Goal: Communication & Community: Answer question/provide support

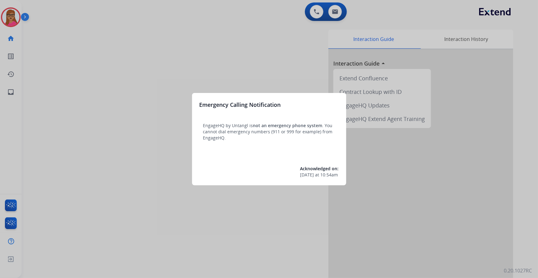
click at [66, 37] on div at bounding box center [269, 139] width 538 height 278
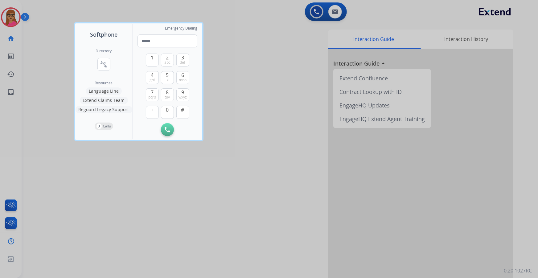
click at [243, 32] on div at bounding box center [269, 139] width 538 height 278
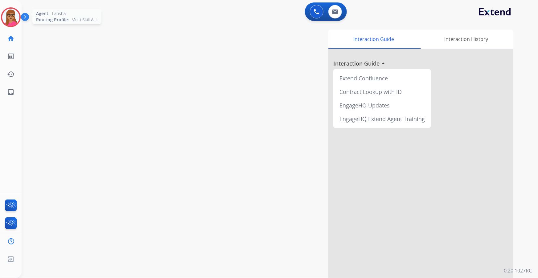
click at [13, 18] on img at bounding box center [10, 17] width 17 height 17
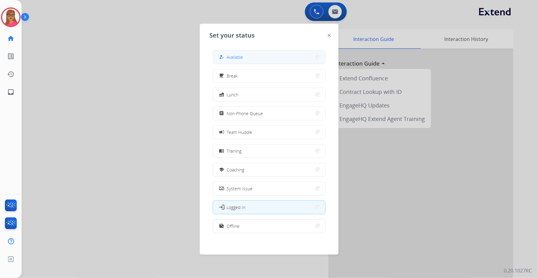
click at [290, 52] on button "how_to_reg Available" at bounding box center [269, 57] width 112 height 13
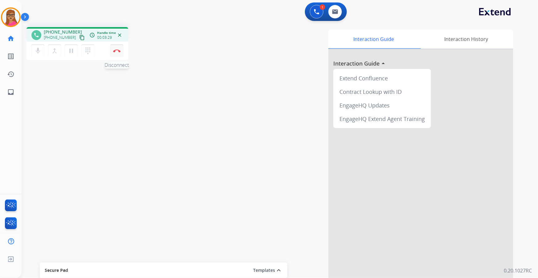
click at [118, 52] on button "Disconnect" at bounding box center [116, 50] width 13 height 13
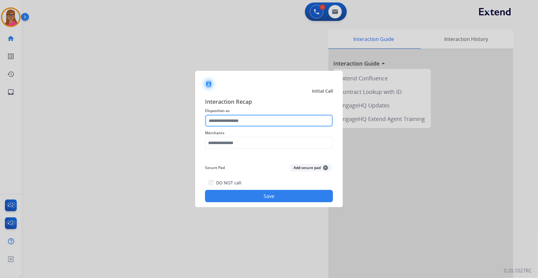
click at [226, 121] on input "text" at bounding box center [269, 121] width 128 height 12
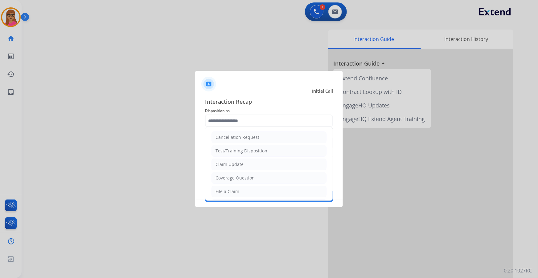
drag, startPoint x: 245, startPoint y: 165, endPoint x: 253, endPoint y: 122, distance: 43.7
click at [244, 159] on li "Claim Update" at bounding box center [269, 165] width 115 height 12
type input "**********"
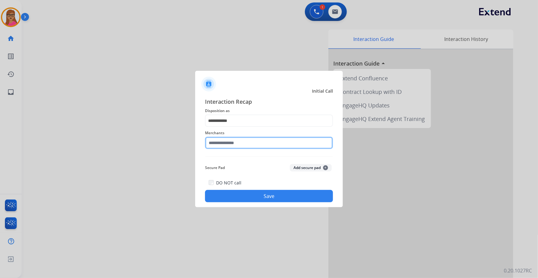
click at [226, 143] on input "text" at bounding box center [269, 143] width 128 height 12
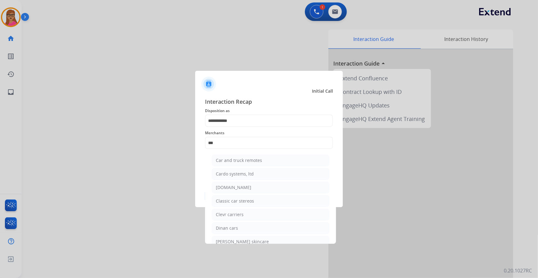
click at [238, 159] on div "[DOMAIN_NAME]" at bounding box center [233, 188] width 35 height 6
type input "**********"
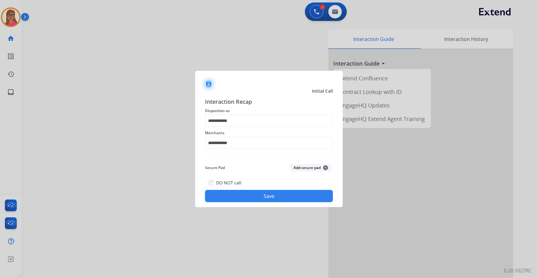
click at [247, 159] on button "Save" at bounding box center [269, 196] width 128 height 12
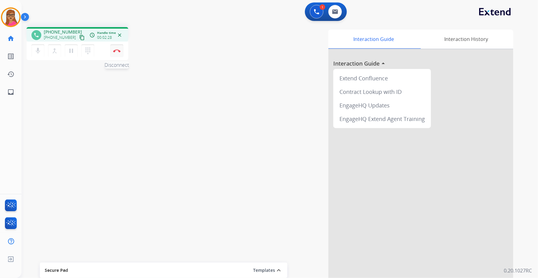
click at [116, 52] on button "Disconnect" at bounding box center [116, 50] width 13 height 13
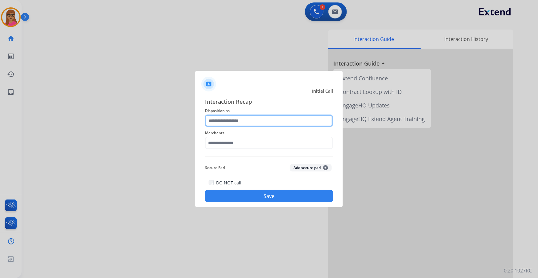
click at [228, 120] on input "text" at bounding box center [269, 121] width 128 height 12
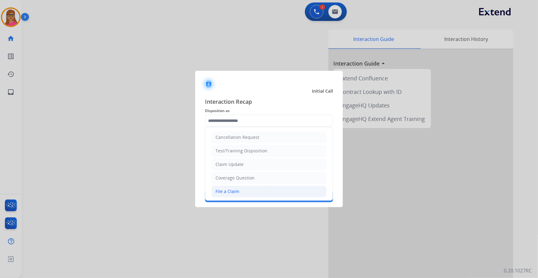
click at [236, 159] on div "File a Claim" at bounding box center [228, 192] width 24 height 6
type input "**********"
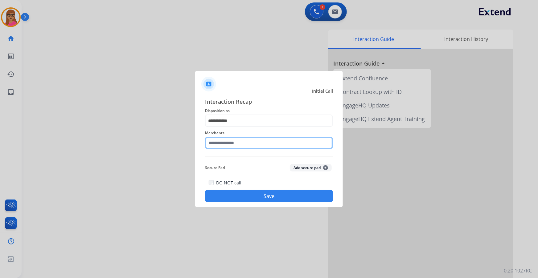
click at [219, 138] on input "text" at bounding box center [269, 143] width 128 height 12
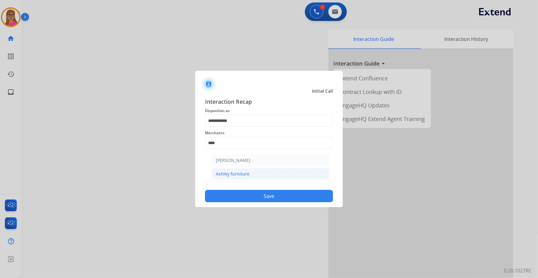
click at [239, 159] on div "Ashley furniture" at bounding box center [233, 174] width 34 height 6
type input "**********"
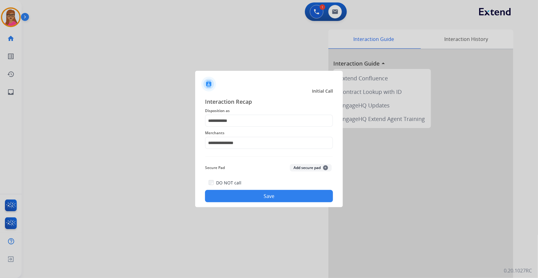
click at [250, 159] on button "Save" at bounding box center [269, 196] width 128 height 12
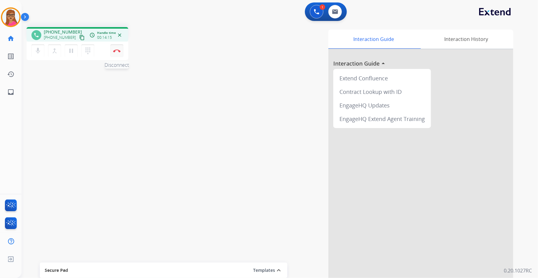
click at [118, 52] on img at bounding box center [116, 50] width 7 height 3
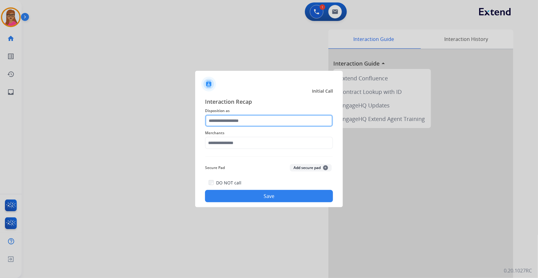
click at [243, 119] on input "text" at bounding box center [269, 121] width 128 height 12
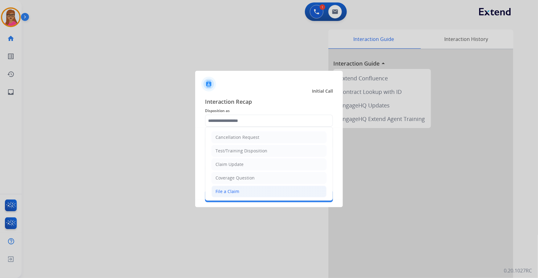
click at [232, 159] on div "File a Claim" at bounding box center [228, 192] width 24 height 6
type input "**********"
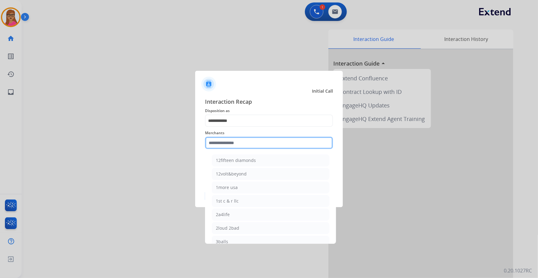
click at [231, 142] on input "text" at bounding box center [269, 143] width 128 height 12
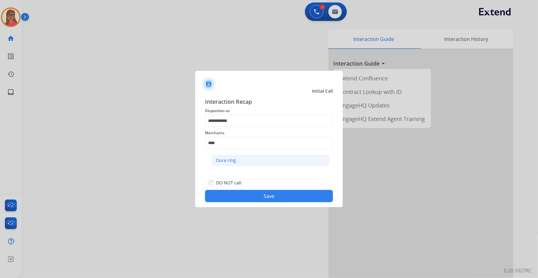
click at [220, 159] on div "Oura ring" at bounding box center [226, 161] width 20 height 6
type input "*********"
click at [274, 159] on button "Save" at bounding box center [269, 196] width 128 height 12
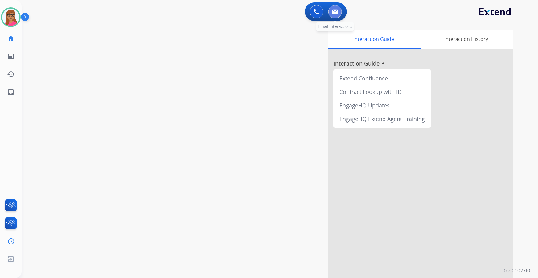
click at [333, 11] on img at bounding box center [335, 11] width 6 height 5
select select "**********"
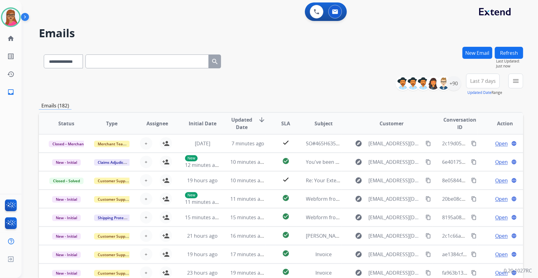
click at [354, 82] on span "Last 7 days" at bounding box center [483, 81] width 26 height 2
click at [354, 154] on div "Last 90 days" at bounding box center [481, 155] width 34 height 9
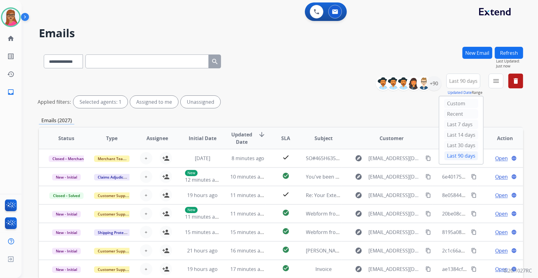
click at [354, 89] on div "menu Type Claims Adjudication Customer Support Escalation Service Support Shipp…" at bounding box center [496, 85] width 15 height 22
click at [354, 85] on button "menu Filters" at bounding box center [496, 81] width 15 height 15
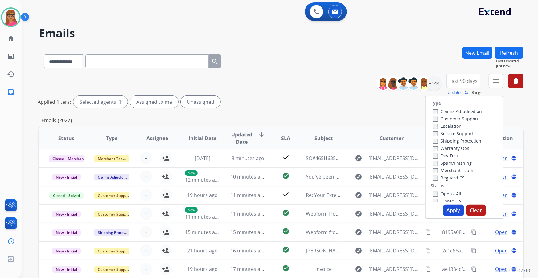
click at [354, 119] on label "Customer Support" at bounding box center [455, 119] width 45 height 6
click at [354, 139] on label "Shipping Protection" at bounding box center [457, 141] width 48 height 6
click at [354, 159] on label "Reguard CS" at bounding box center [448, 178] width 31 height 6
click at [354, 159] on label "Open - All" at bounding box center [447, 194] width 28 height 6
click at [354, 159] on button "Apply" at bounding box center [453, 210] width 21 height 11
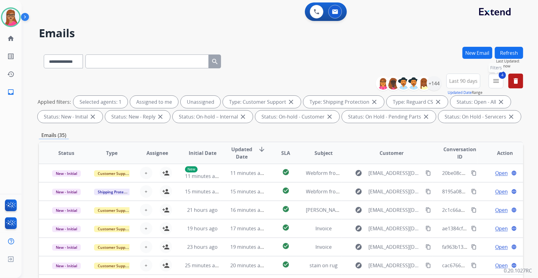
click at [354, 84] on mat-icon "menu" at bounding box center [495, 80] width 7 height 7
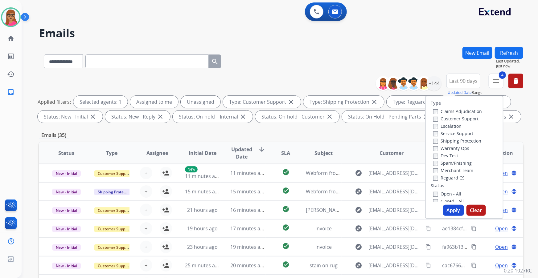
click at [354, 124] on div "**********" at bounding box center [280, 139] width 517 height 278
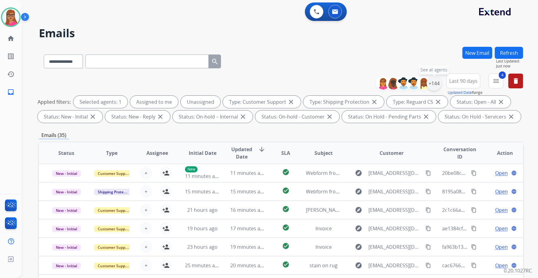
click at [354, 84] on div "+144" at bounding box center [434, 83] width 15 height 15
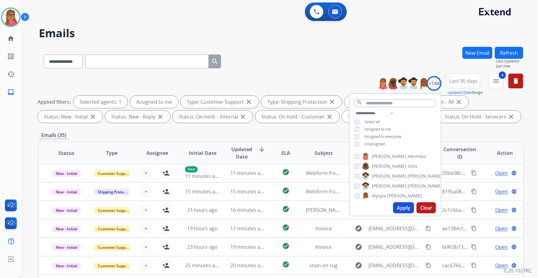
click at [354, 159] on button "Apply" at bounding box center [403, 208] width 21 height 11
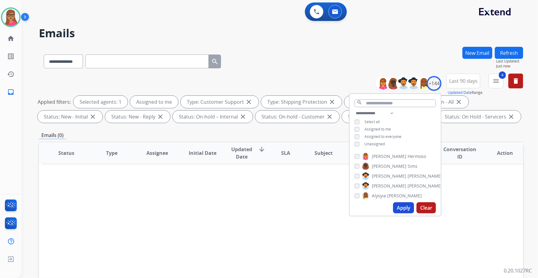
drag, startPoint x: 312, startPoint y: 189, endPoint x: 315, endPoint y: 177, distance: 12.4
click at [311, 159] on div "Status Type Assignee Initial Date Updated Date arrow_downward SLA Subject Custo…" at bounding box center [281, 245] width 484 height 207
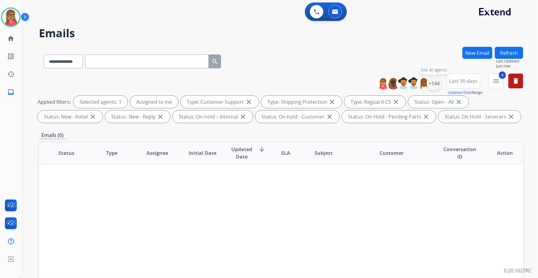
click at [354, 86] on div "+144" at bounding box center [434, 83] width 15 height 15
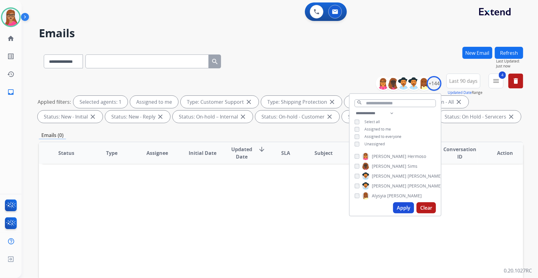
click at [354, 144] on div "Unassigned" at bounding box center [370, 144] width 30 height 5
click at [354, 159] on button "Apply" at bounding box center [403, 208] width 21 height 11
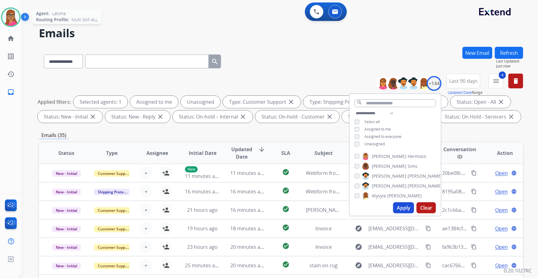
click at [13, 21] on img at bounding box center [10, 17] width 17 height 17
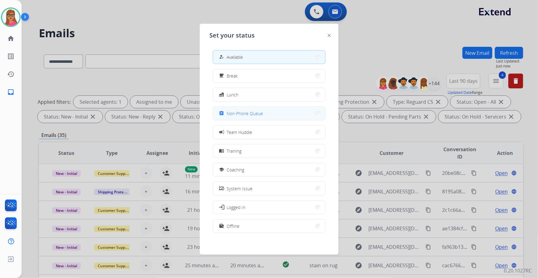
click at [254, 113] on span "Non-Phone Queue" at bounding box center [245, 113] width 36 height 6
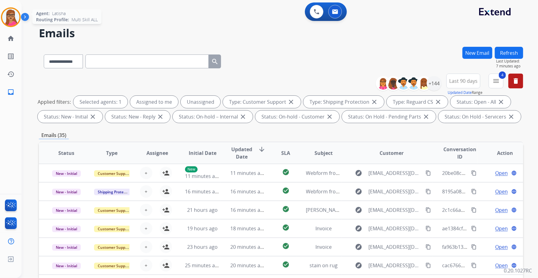
click at [6, 19] on img at bounding box center [10, 17] width 17 height 17
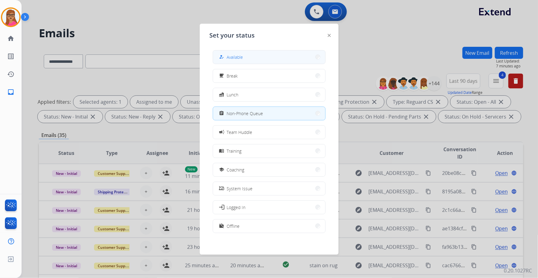
click at [247, 57] on button "how_to_reg Available" at bounding box center [269, 57] width 112 height 13
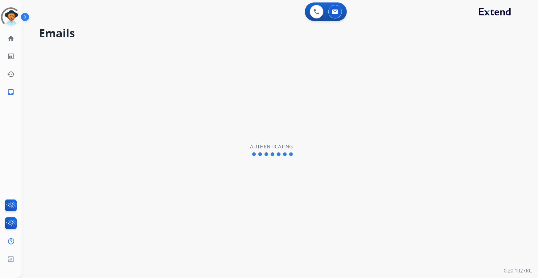
select select "**********"
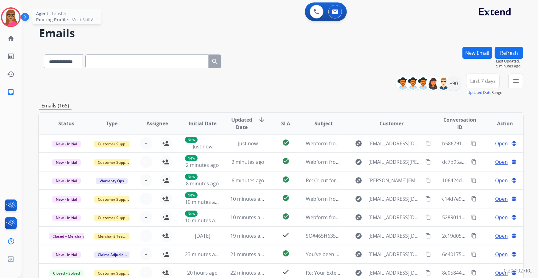
click at [6, 20] on img at bounding box center [10, 17] width 17 height 17
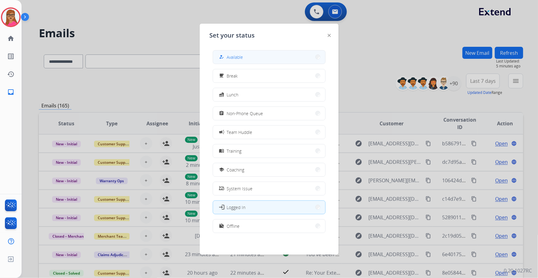
click at [245, 58] on button "how_to_reg Available" at bounding box center [269, 57] width 112 height 13
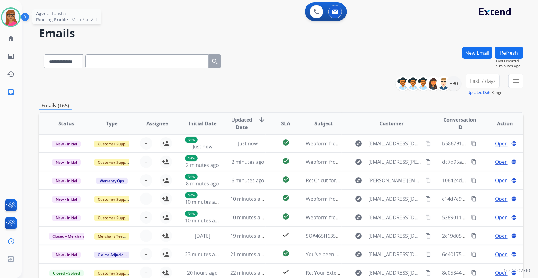
click at [18, 18] on img at bounding box center [10, 17] width 17 height 17
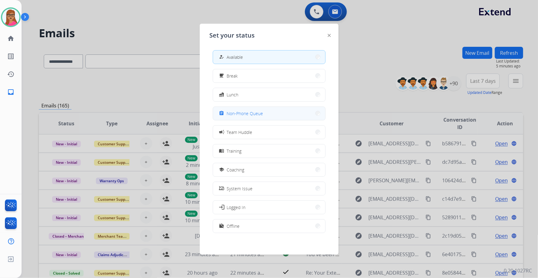
click at [260, 111] on span "Non-Phone Queue" at bounding box center [245, 113] width 36 height 6
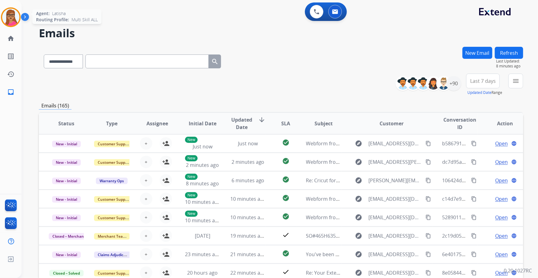
click at [14, 20] on img at bounding box center [10, 17] width 17 height 17
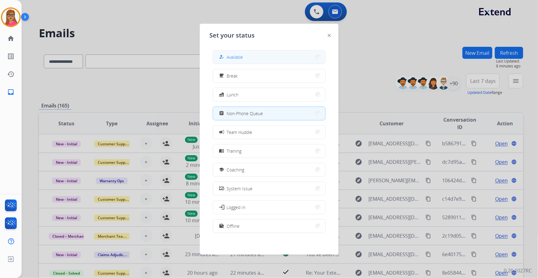
click at [249, 57] on button "how_to_reg Available" at bounding box center [269, 57] width 112 height 13
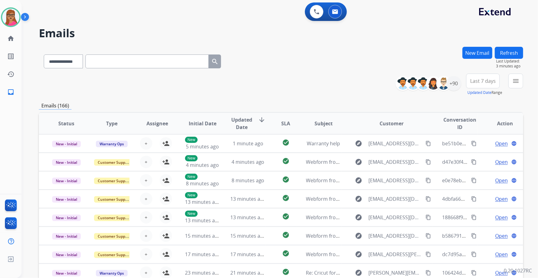
click at [484, 82] on span "Last 7 days" at bounding box center [483, 81] width 26 height 2
click at [480, 154] on div "Last 90 days" at bounding box center [481, 155] width 34 height 9
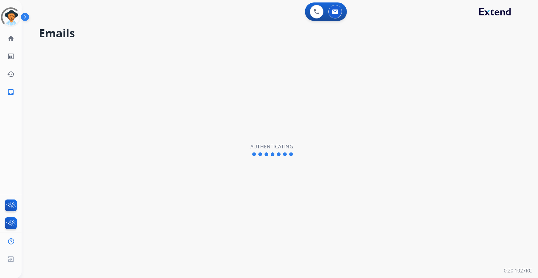
select select "**********"
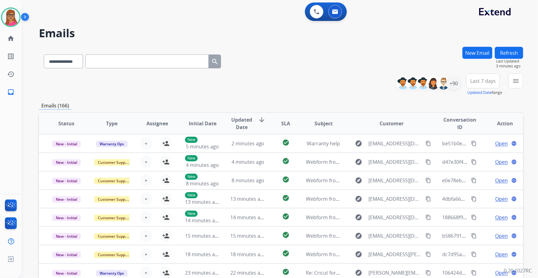
click at [485, 81] on span "Last 7 days" at bounding box center [483, 81] width 26 height 2
click at [473, 155] on div "Last 90 days" at bounding box center [481, 155] width 34 height 9
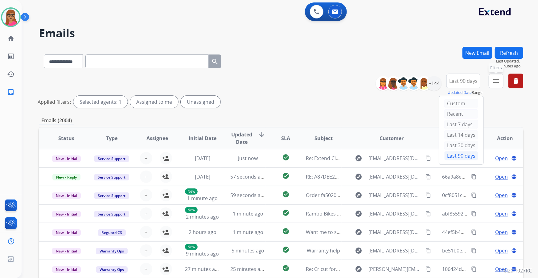
click at [496, 83] on mat-icon "menu" at bounding box center [495, 80] width 7 height 7
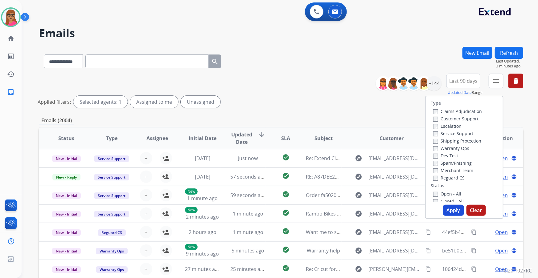
click at [457, 120] on label "Customer Support" at bounding box center [455, 119] width 45 height 6
click at [444, 142] on label "Shipping Protection" at bounding box center [457, 141] width 48 height 6
click at [439, 178] on label "Reguard CS" at bounding box center [448, 178] width 31 height 6
click at [431, 193] on div "Open - All Closed - All New - Initial New - Reply On-hold – Internal On-hold - …" at bounding box center [464, 234] width 67 height 89
click at [451, 212] on button "Apply" at bounding box center [453, 210] width 21 height 11
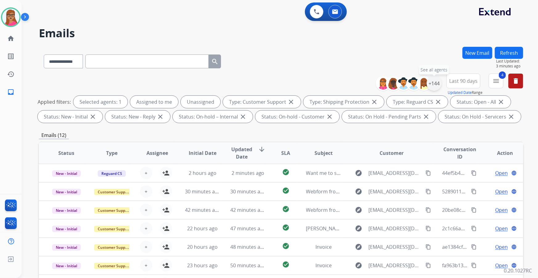
click at [431, 86] on div "+144" at bounding box center [434, 83] width 15 height 15
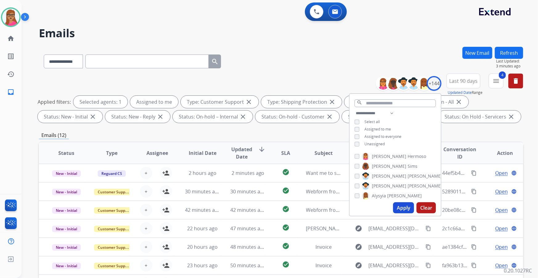
click at [402, 211] on button "Apply" at bounding box center [403, 208] width 21 height 11
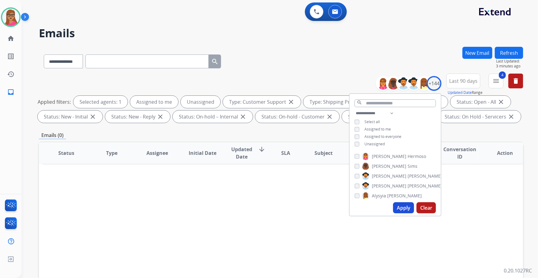
click at [407, 209] on button "Apply" at bounding box center [403, 208] width 21 height 11
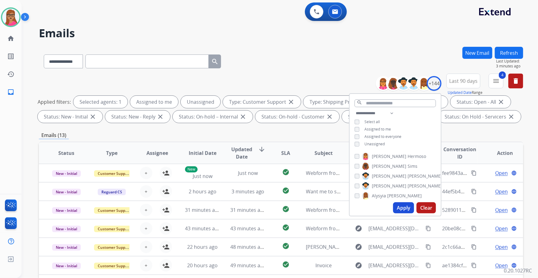
click at [278, 130] on div "**********" at bounding box center [281, 214] width 484 height 334
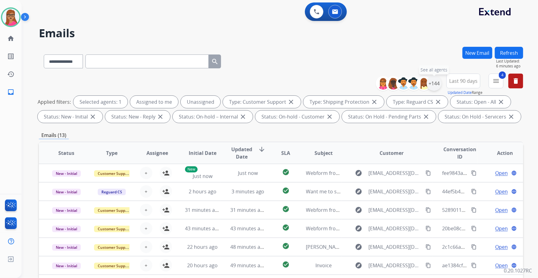
click at [433, 86] on div "+144" at bounding box center [434, 83] width 15 height 15
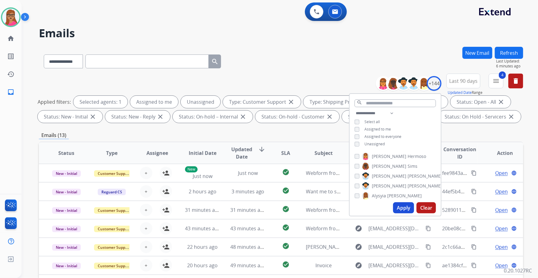
click at [413, 39] on h2 "Emails" at bounding box center [281, 33] width 484 height 12
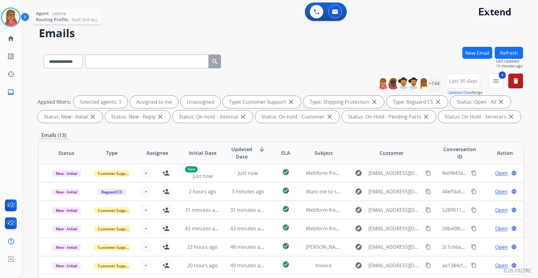
click at [20, 16] on div at bounding box center [11, 17] width 20 height 20
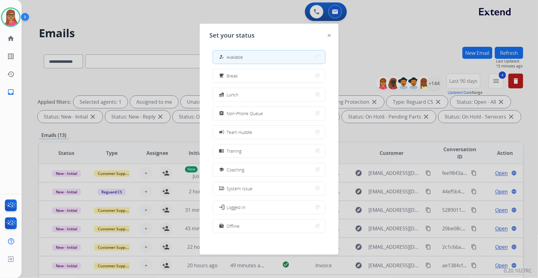
click at [152, 23] on div at bounding box center [269, 139] width 538 height 278
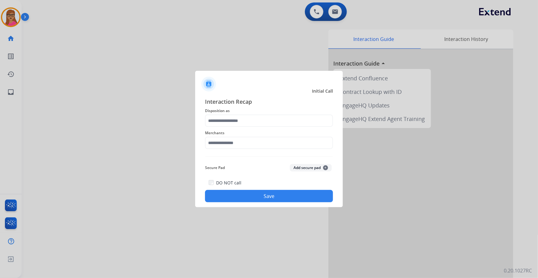
click at [231, 112] on span "Disposition as" at bounding box center [269, 110] width 128 height 7
click at [236, 124] on input "text" at bounding box center [269, 121] width 128 height 12
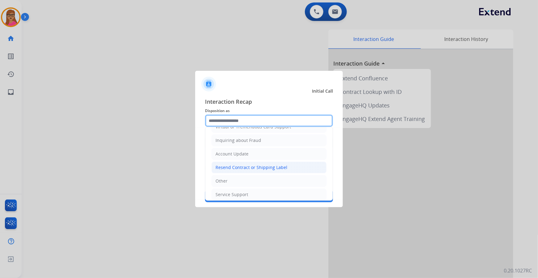
scroll to position [95, 0]
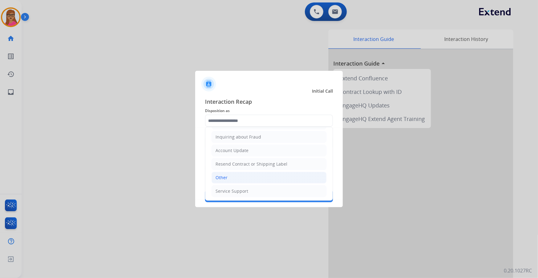
click at [225, 180] on div "Other" at bounding box center [222, 178] width 12 height 6
type input "*****"
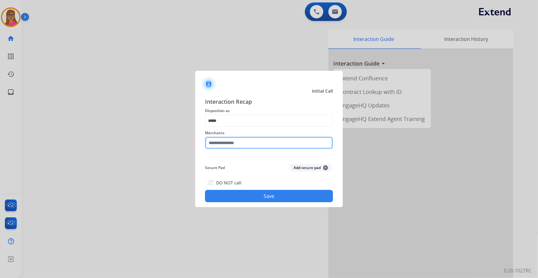
drag, startPoint x: 244, startPoint y: 146, endPoint x: 243, endPoint y: 143, distance: 3.2
click at [244, 146] on input "text" at bounding box center [269, 143] width 128 height 12
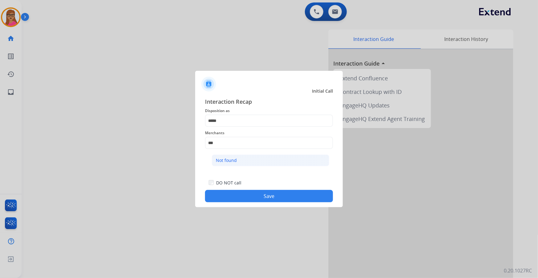
click at [238, 158] on li "Not found" at bounding box center [270, 161] width 117 height 12
type input "*********"
click at [273, 192] on button "Save" at bounding box center [269, 196] width 128 height 12
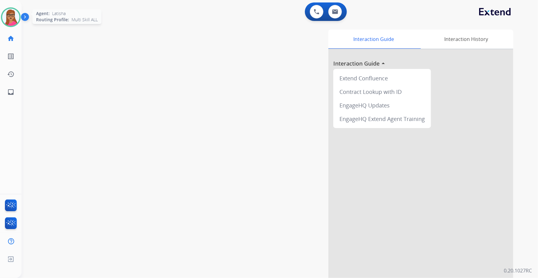
click at [13, 17] on img at bounding box center [10, 17] width 17 height 17
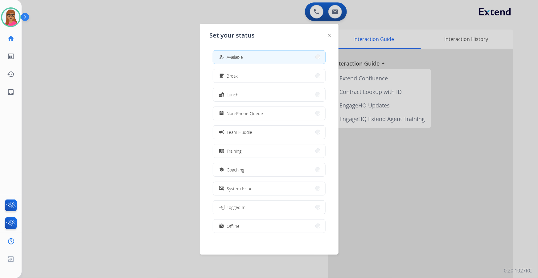
click at [114, 76] on div at bounding box center [269, 139] width 538 height 278
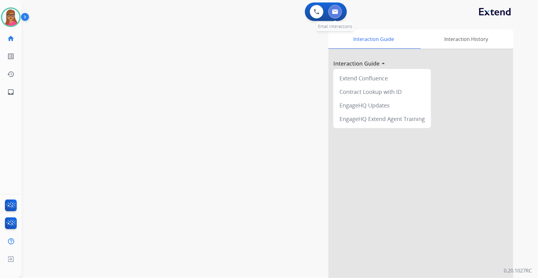
click at [339, 10] on button at bounding box center [335, 12] width 14 height 14
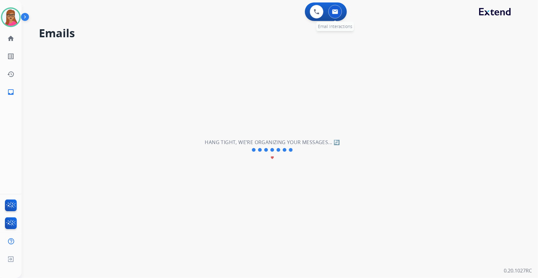
click at [334, 15] on button at bounding box center [335, 12] width 14 height 14
click at [317, 16] on button at bounding box center [317, 12] width 14 height 14
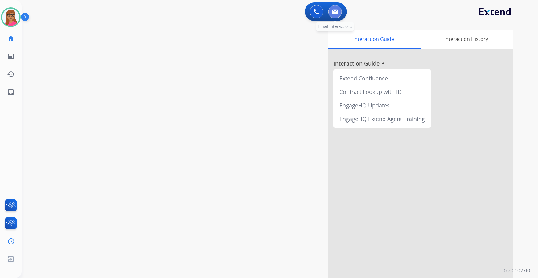
click at [332, 12] on img at bounding box center [335, 11] width 6 height 5
select select "**********"
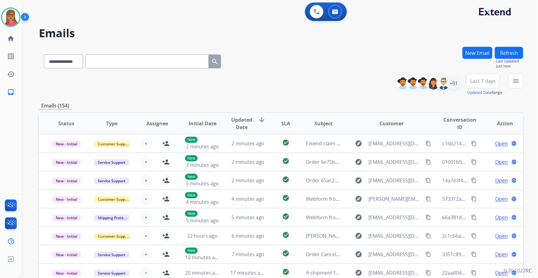
click at [488, 80] on span "Last 7 days" at bounding box center [483, 81] width 26 height 2
click at [472, 158] on div "Last 90 days" at bounding box center [481, 155] width 34 height 9
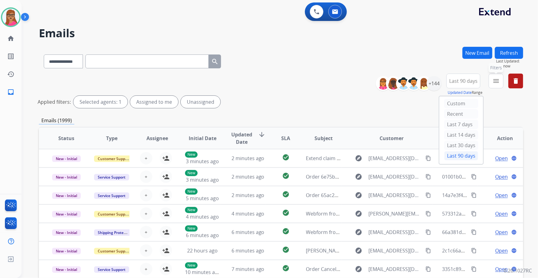
click at [494, 83] on mat-icon "menu" at bounding box center [495, 80] width 7 height 7
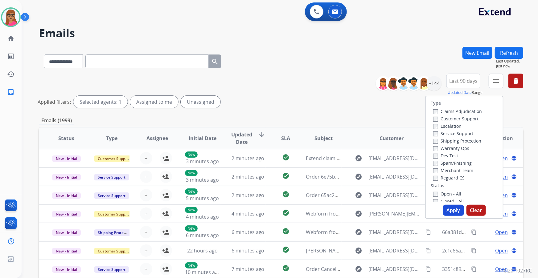
click at [467, 118] on label "Customer Support" at bounding box center [455, 119] width 45 height 6
click at [464, 140] on label "Shipping Protection" at bounding box center [457, 141] width 48 height 6
click at [445, 179] on label "Reguard CS" at bounding box center [448, 178] width 31 height 6
click at [440, 195] on label "Open - All" at bounding box center [447, 194] width 28 height 6
click at [459, 215] on button "Apply" at bounding box center [453, 210] width 21 height 11
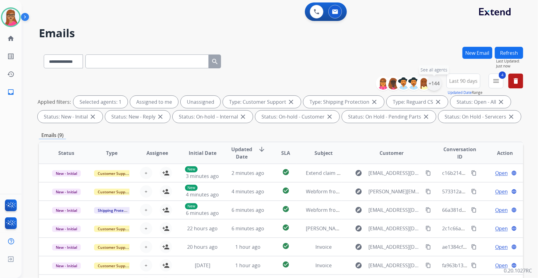
click at [436, 84] on div "+144" at bounding box center [434, 83] width 15 height 15
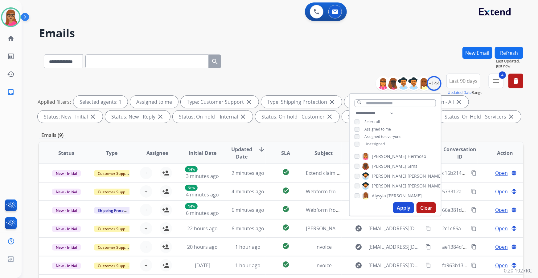
click at [399, 209] on button "Apply" at bounding box center [403, 208] width 21 height 11
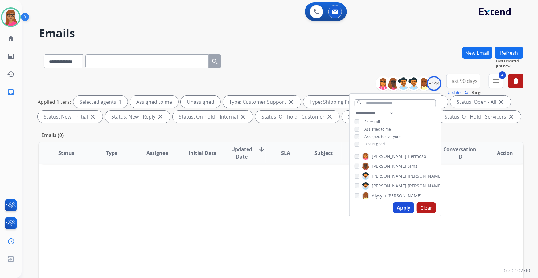
click at [401, 208] on button "Apply" at bounding box center [403, 208] width 21 height 11
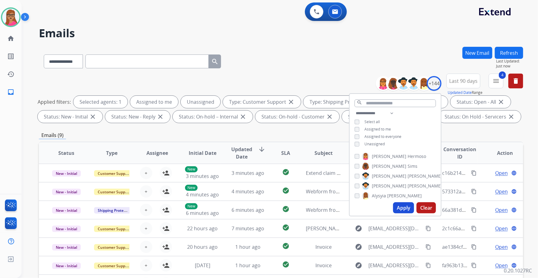
click at [477, 128] on div "**********" at bounding box center [281, 214] width 484 height 334
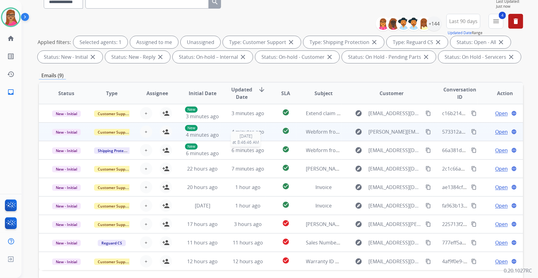
scroll to position [18, 0]
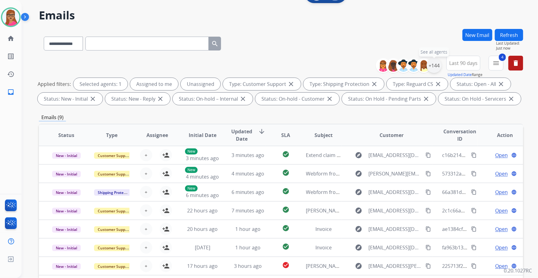
click at [436, 67] on div "+144" at bounding box center [434, 65] width 15 height 15
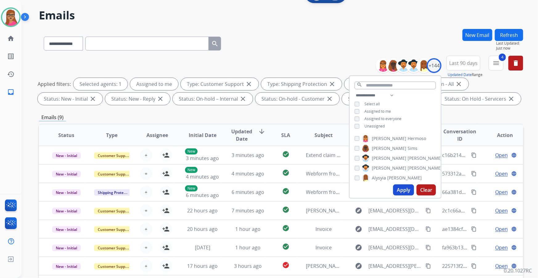
click at [404, 190] on button "Apply" at bounding box center [403, 190] width 21 height 11
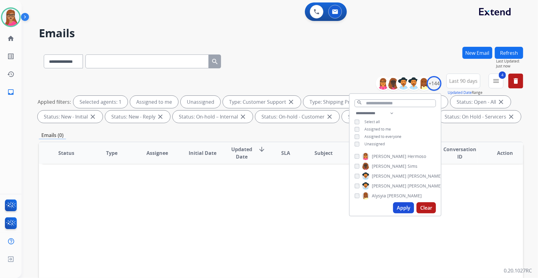
click at [400, 208] on button "Apply" at bounding box center [403, 208] width 21 height 11
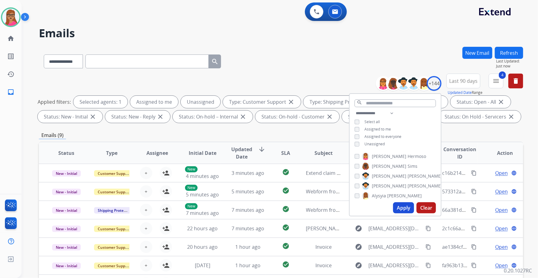
click at [151, 130] on div "**********" at bounding box center [281, 214] width 484 height 334
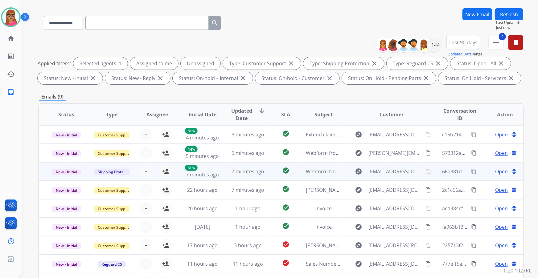
scroll to position [56, 0]
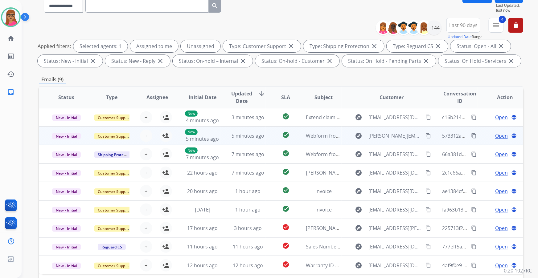
click at [65, 142] on td "New - Initial" at bounding box center [61, 136] width 45 height 19
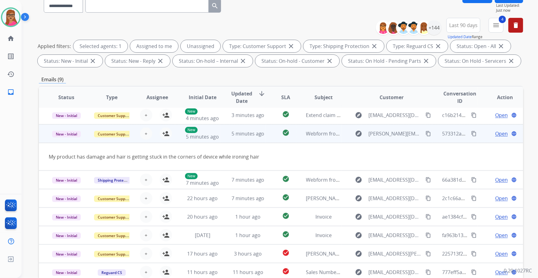
scroll to position [0, 0]
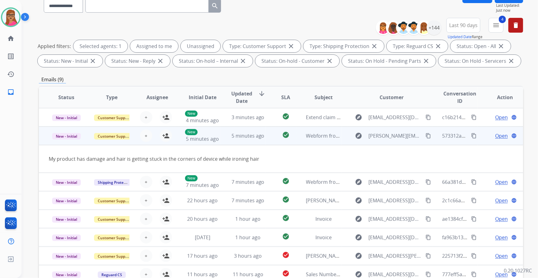
click at [426, 137] on mat-icon "content_copy" at bounding box center [429, 136] width 6 height 6
click at [162, 135] on mat-icon "person_add" at bounding box center [165, 135] width 7 height 7
click at [498, 133] on span "Open" at bounding box center [501, 135] width 13 height 7
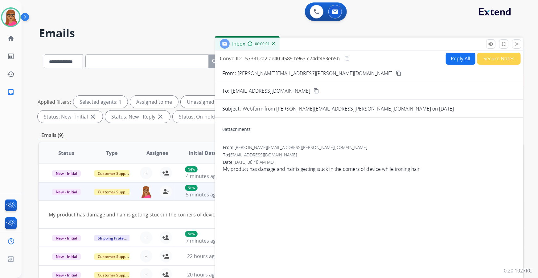
click at [455, 60] on button "Reply All" at bounding box center [461, 59] width 30 height 12
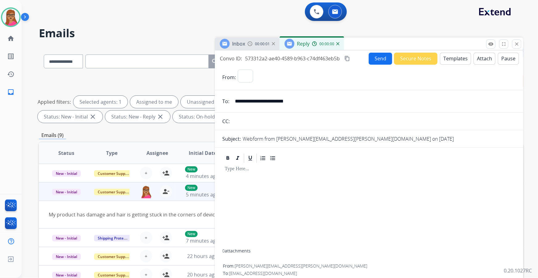
select select "**********"
click at [461, 56] on button "Templates" at bounding box center [455, 59] width 31 height 12
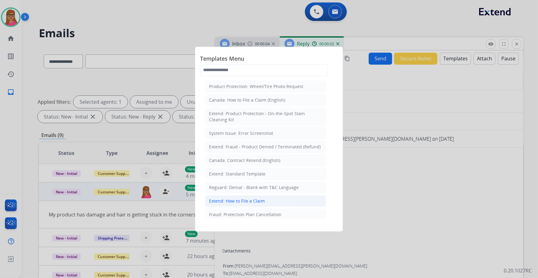
click at [250, 199] on div "Extend: How to File a Claim" at bounding box center [237, 201] width 56 height 6
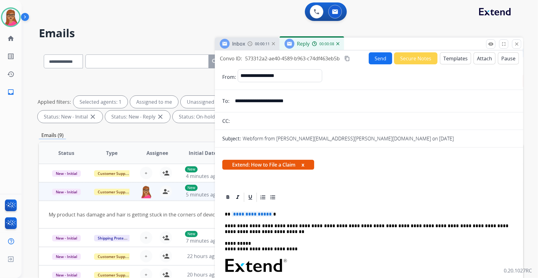
click at [259, 212] on span "**********" at bounding box center [253, 214] width 42 height 5
click at [256, 212] on p "****" at bounding box center [367, 215] width 284 height 6
click at [349, 59] on mat-icon "content_copy" at bounding box center [347, 59] width 6 height 6
click at [377, 57] on button "Send" at bounding box center [380, 58] width 23 height 12
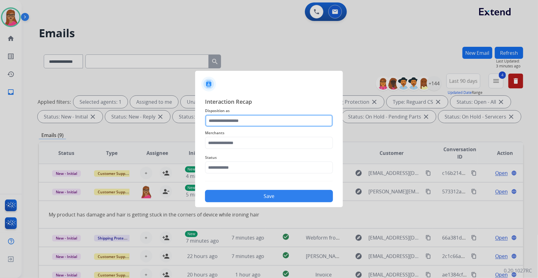
click at [227, 115] on input "text" at bounding box center [269, 121] width 128 height 12
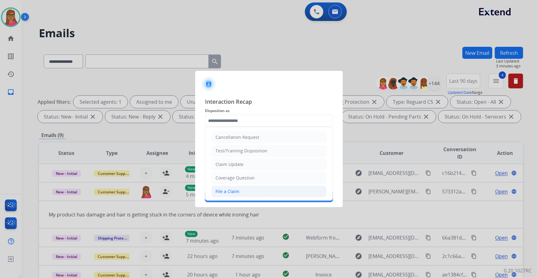
click at [228, 196] on li "File a Claim" at bounding box center [269, 192] width 115 height 12
type input "**********"
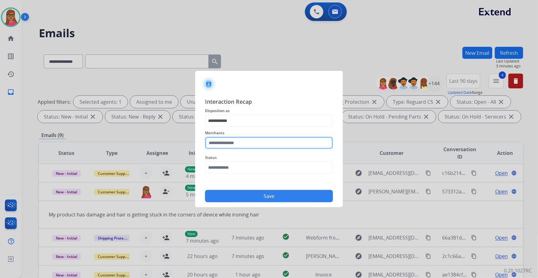
click at [245, 140] on input "text" at bounding box center [269, 143] width 128 height 12
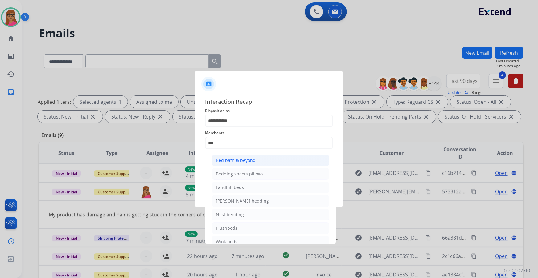
click at [240, 163] on div "Bed bath & beyond" at bounding box center [236, 161] width 40 height 6
type input "**********"
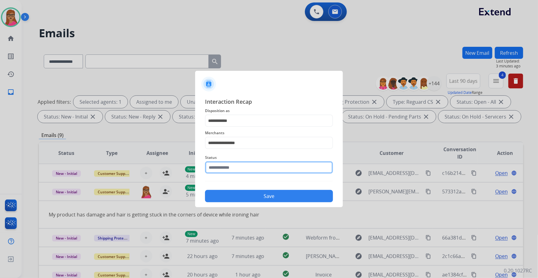
click at [232, 167] on input "text" at bounding box center [269, 168] width 128 height 12
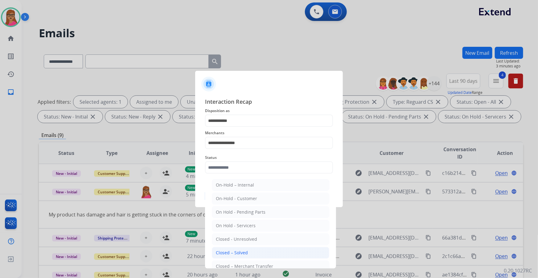
click at [248, 251] on li "Closed – Solved" at bounding box center [270, 253] width 117 height 12
type input "**********"
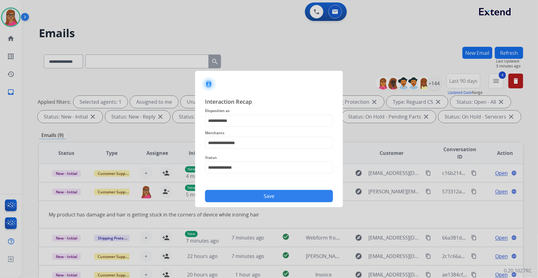
click at [251, 197] on button "Save" at bounding box center [269, 196] width 128 height 12
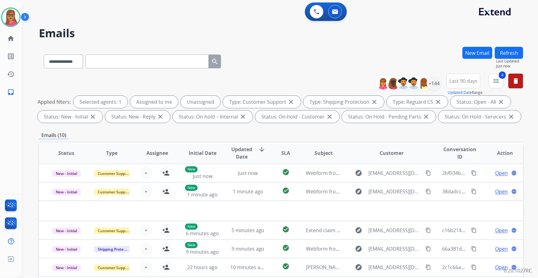
click at [503, 54] on button "Refresh" at bounding box center [509, 53] width 28 height 12
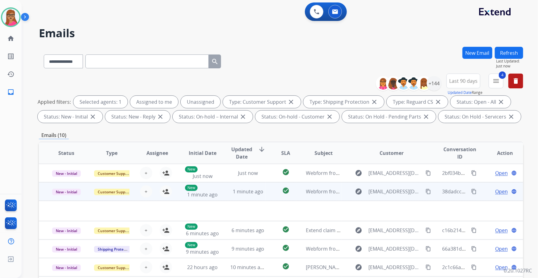
click at [87, 204] on td at bounding box center [235, 211] width 393 height 20
click at [76, 207] on td at bounding box center [235, 211] width 393 height 20
click at [74, 209] on td at bounding box center [235, 211] width 393 height 20
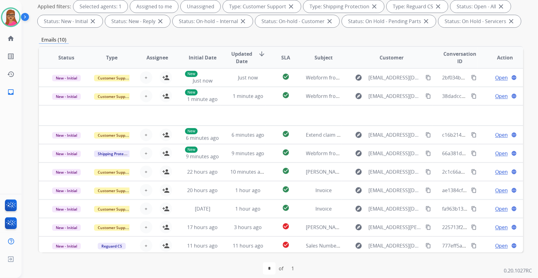
scroll to position [102, 0]
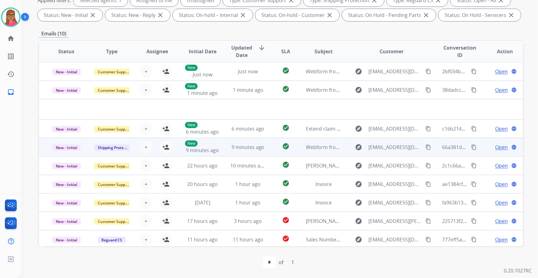
click at [73, 151] on td "New - Initial" at bounding box center [61, 147] width 45 height 19
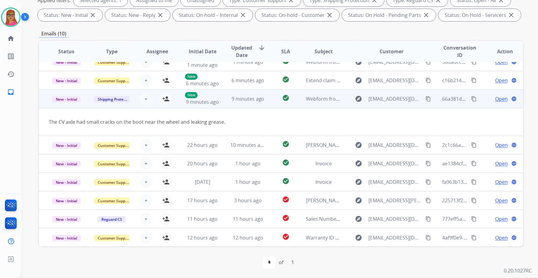
scroll to position [0, 0]
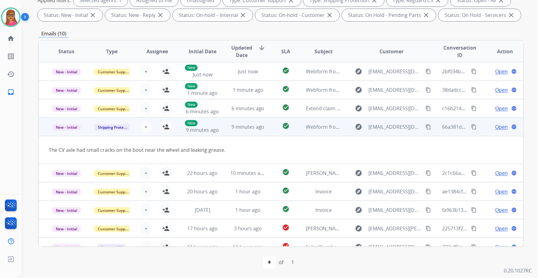
click at [427, 126] on mat-icon "content_copy" at bounding box center [429, 127] width 6 height 6
click at [165, 129] on mat-icon "person_add" at bounding box center [165, 126] width 7 height 7
click at [496, 130] on span "Open" at bounding box center [501, 126] width 13 height 7
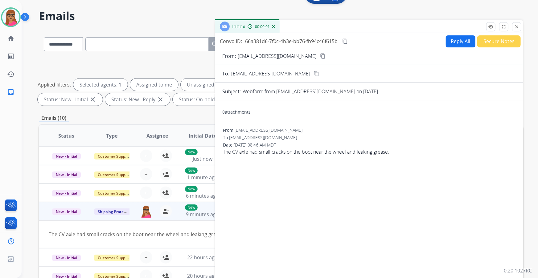
scroll to position [102, 0]
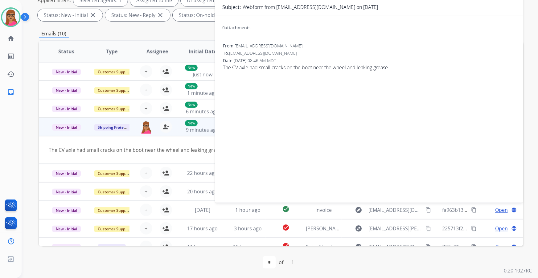
click at [82, 135] on td "New - Initial" at bounding box center [61, 127] width 45 height 19
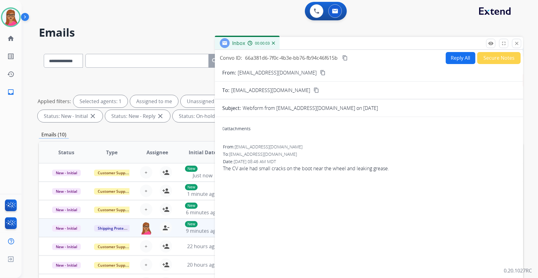
scroll to position [0, 0]
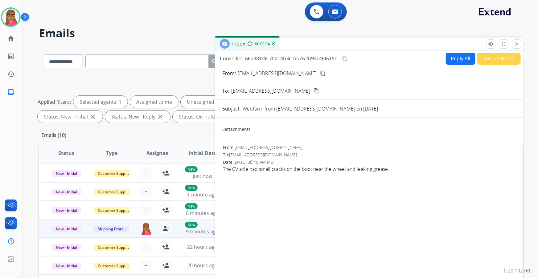
click at [463, 57] on button "Reply All" at bounding box center [461, 59] width 30 height 12
select select "**********"
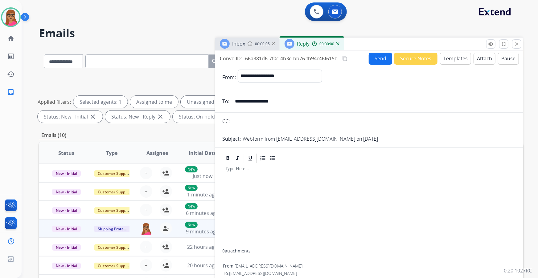
click at [456, 60] on button "Templates" at bounding box center [455, 59] width 31 height 12
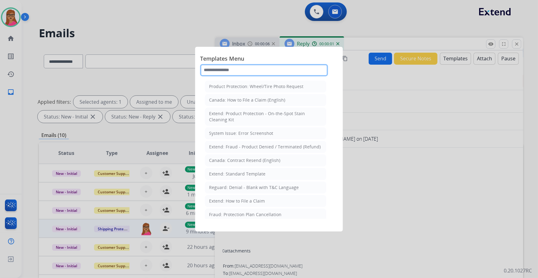
click at [247, 69] on input "text" at bounding box center [264, 70] width 128 height 12
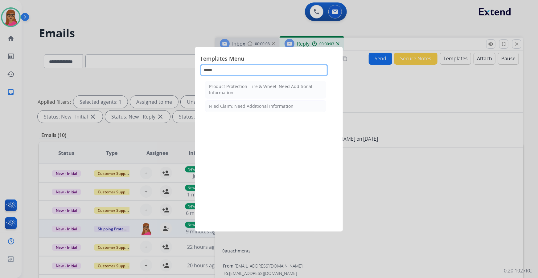
type input "******"
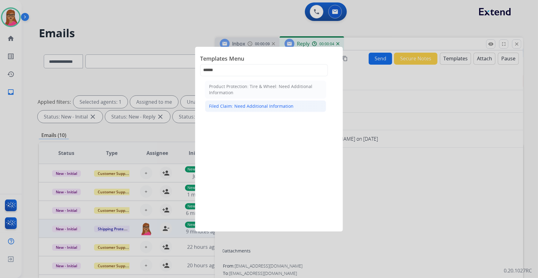
click at [254, 102] on li "Filed Claim: Need Additional Information" at bounding box center [265, 107] width 121 height 12
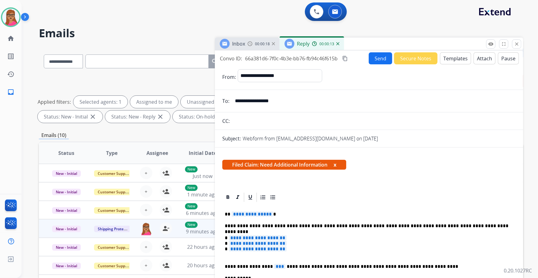
click at [257, 214] on span "**********" at bounding box center [253, 214] width 42 height 5
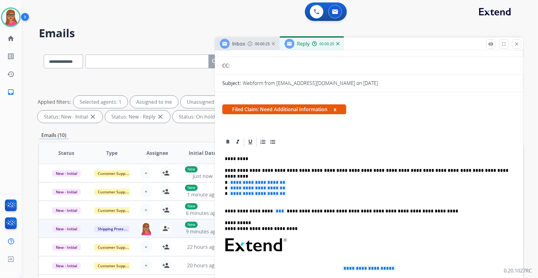
scroll to position [84, 0]
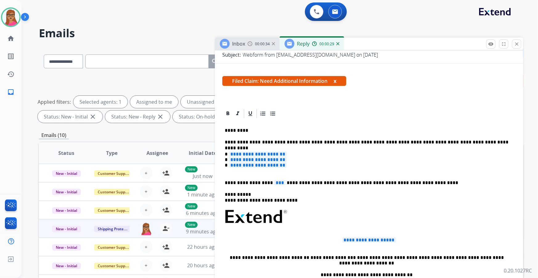
click at [276, 152] on span "**********" at bounding box center [258, 154] width 58 height 5
click at [282, 160] on span "**********" at bounding box center [258, 159] width 58 height 5
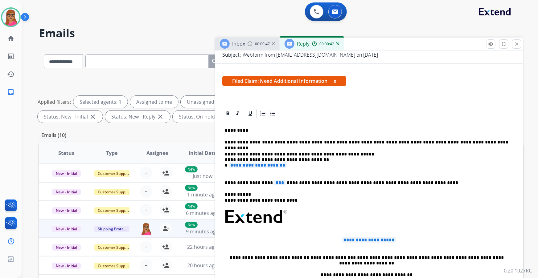
click at [283, 164] on span "**********" at bounding box center [258, 165] width 58 height 5
click at [224, 182] on div "**********" at bounding box center [369, 244] width 294 height 251
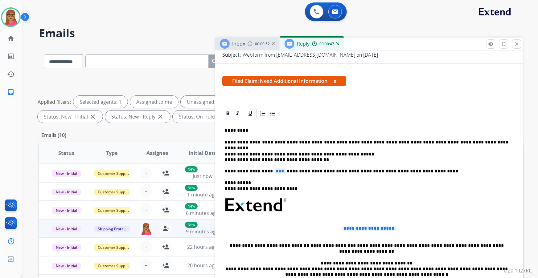
click at [274, 172] on span "***" at bounding box center [279, 171] width 11 height 5
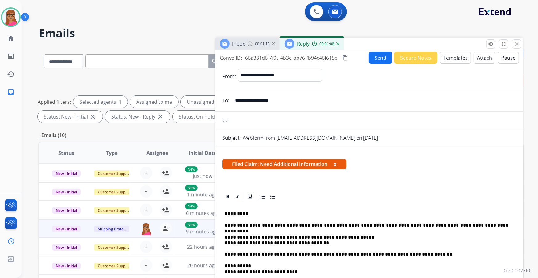
scroll to position [0, 0]
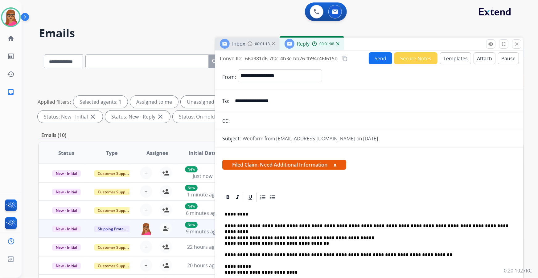
click at [347, 59] on mat-icon "content_copy" at bounding box center [345, 59] width 6 height 6
click at [384, 59] on button "Send" at bounding box center [380, 58] width 23 height 12
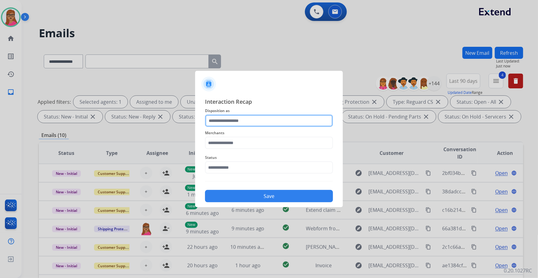
click at [243, 117] on input "text" at bounding box center [269, 121] width 128 height 12
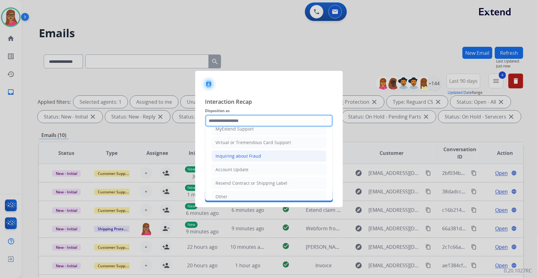
scroll to position [95, 0]
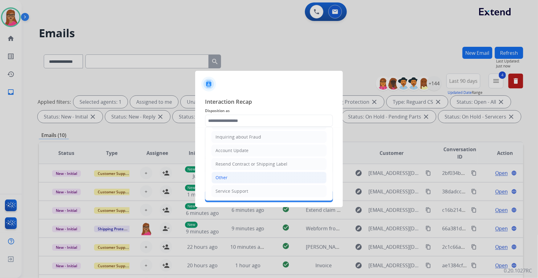
click at [224, 179] on div "Other" at bounding box center [222, 178] width 12 height 6
type input "*****"
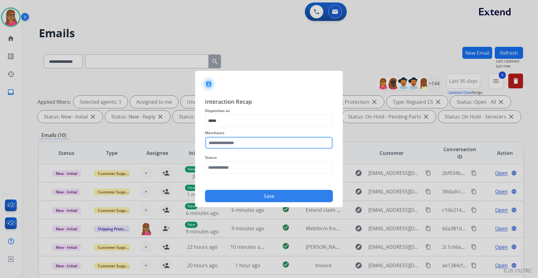
click at [228, 144] on input "text" at bounding box center [269, 143] width 128 height 12
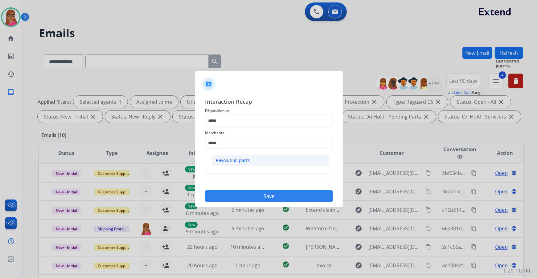
click at [229, 160] on div "Revolution parts" at bounding box center [233, 161] width 34 height 6
type input "**********"
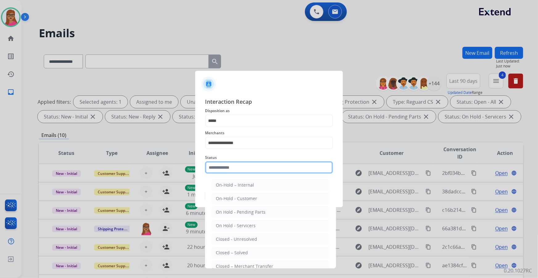
click at [222, 163] on input "text" at bounding box center [269, 168] width 128 height 12
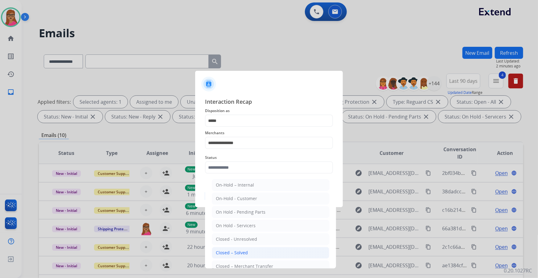
click at [249, 249] on li "Closed – Solved" at bounding box center [270, 253] width 117 height 12
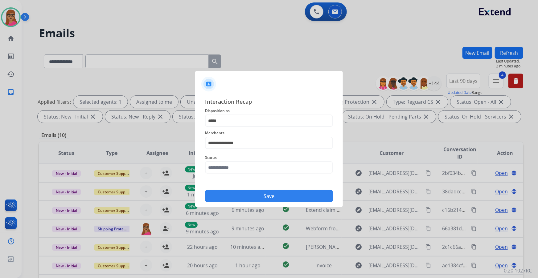
type input "**********"
click at [254, 195] on button "Save" at bounding box center [269, 196] width 128 height 12
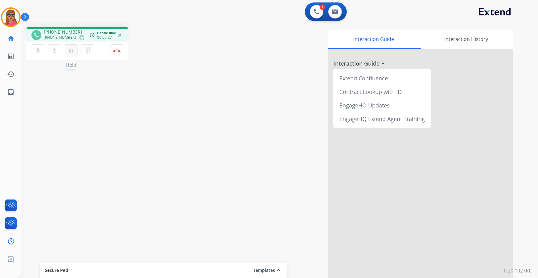
click at [72, 53] on mat-icon "pause" at bounding box center [71, 50] width 7 height 7
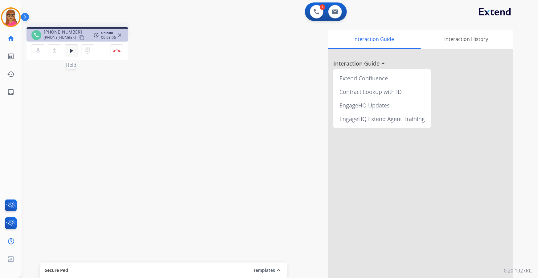
click at [71, 53] on mat-icon "play_arrow" at bounding box center [71, 50] width 7 height 7
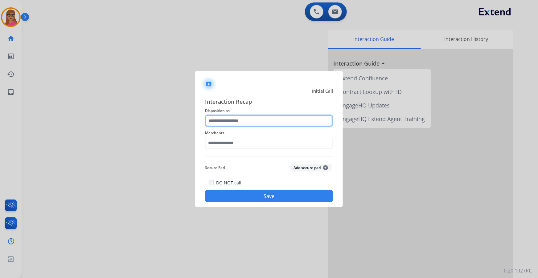
click at [248, 123] on input "text" at bounding box center [269, 121] width 128 height 12
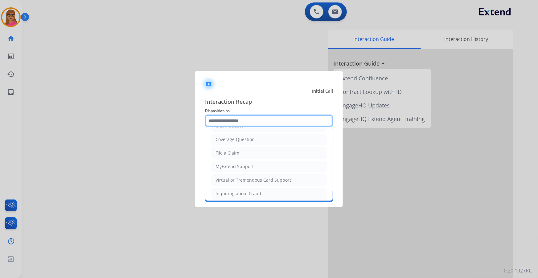
scroll to position [95, 0]
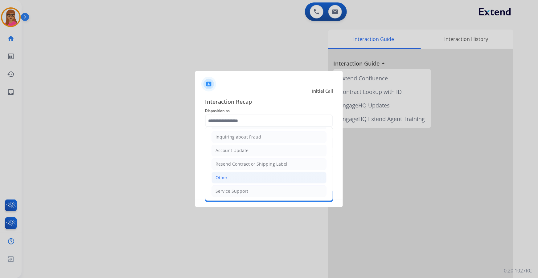
click at [226, 175] on div "Other" at bounding box center [222, 178] width 12 height 6
type input "*****"
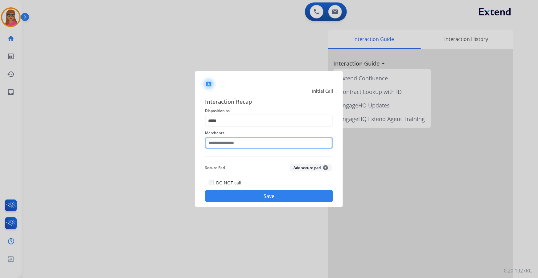
click at [243, 140] on input "text" at bounding box center [269, 143] width 128 height 12
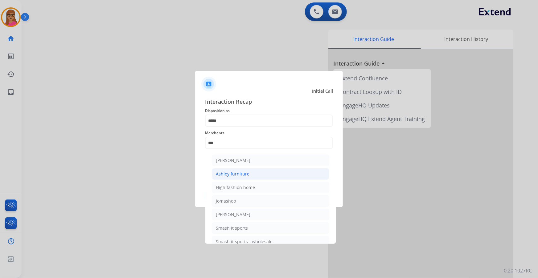
click at [242, 174] on div "Ashley furniture" at bounding box center [233, 174] width 34 height 6
type input "**********"
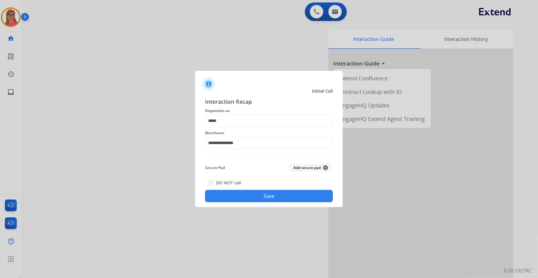
drag, startPoint x: 260, startPoint y: 196, endPoint x: 110, endPoint y: 93, distance: 181.5
click at [259, 196] on button "Save" at bounding box center [269, 196] width 128 height 12
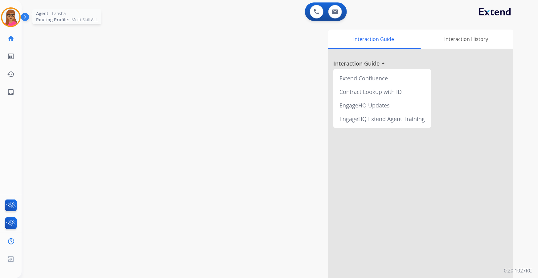
click at [7, 19] on img at bounding box center [10, 17] width 17 height 17
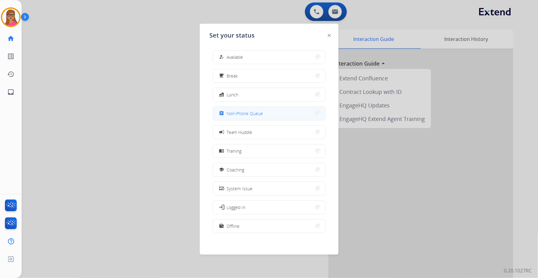
click at [250, 115] on span "Non-Phone Queue" at bounding box center [245, 113] width 36 height 6
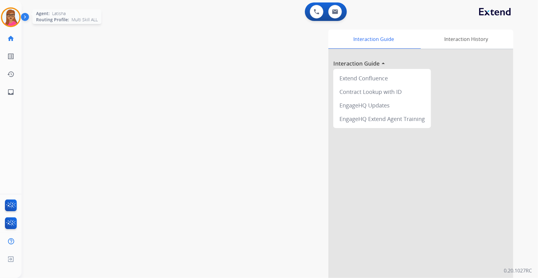
click at [3, 21] on div at bounding box center [11, 17] width 20 height 20
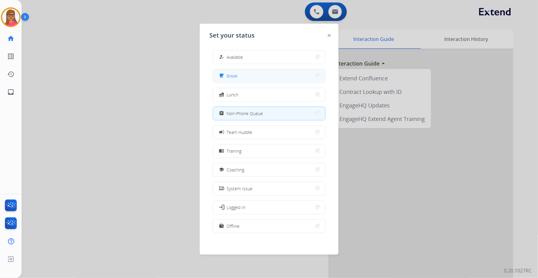
click at [258, 76] on button "free_breakfast Break" at bounding box center [269, 75] width 112 height 13
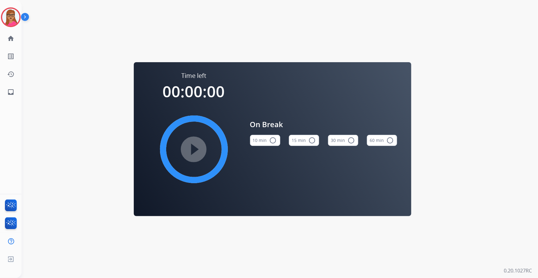
click at [304, 140] on button "15 min radio_button_unchecked" at bounding box center [304, 140] width 30 height 11
click at [190, 148] on mat-icon "play_circle_filled" at bounding box center [193, 149] width 7 height 7
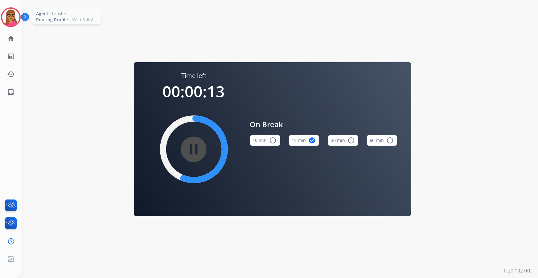
click at [13, 13] on img at bounding box center [10, 17] width 17 height 17
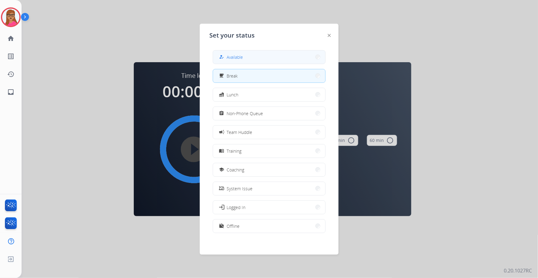
click at [248, 61] on button "how_to_reg Available" at bounding box center [269, 57] width 112 height 13
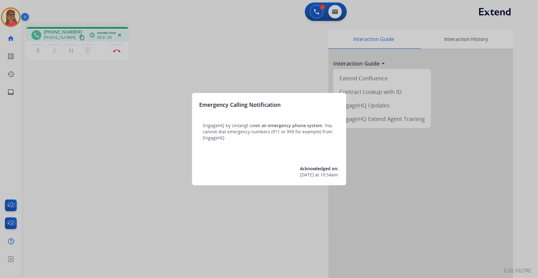
click at [256, 46] on div at bounding box center [269, 139] width 538 height 278
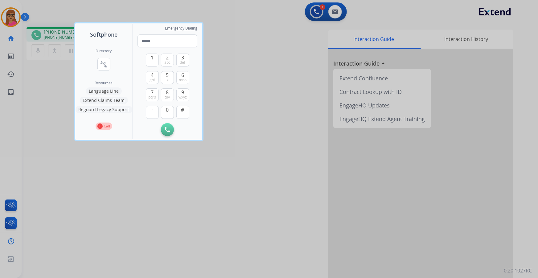
drag, startPoint x: 294, startPoint y: 219, endPoint x: 275, endPoint y: 216, distance: 18.7
click at [294, 219] on div at bounding box center [269, 139] width 538 height 278
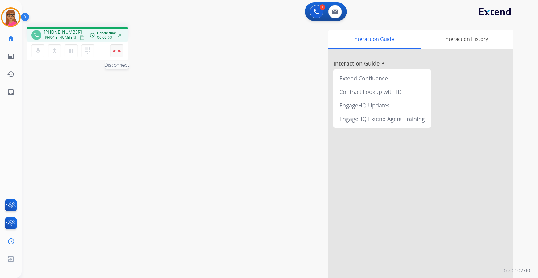
click at [117, 51] on img at bounding box center [116, 50] width 7 height 3
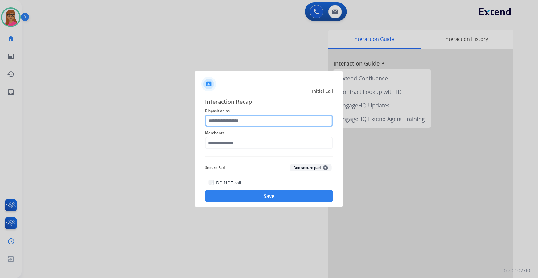
click at [246, 120] on input "text" at bounding box center [269, 121] width 128 height 12
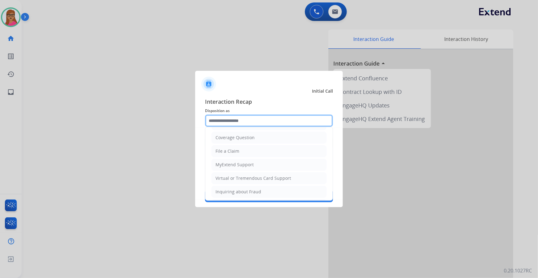
scroll to position [95, 0]
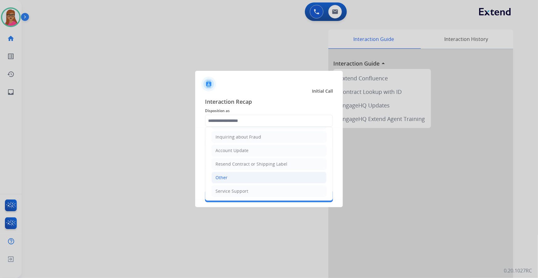
click at [229, 179] on li "Other" at bounding box center [269, 178] width 115 height 12
type input "*****"
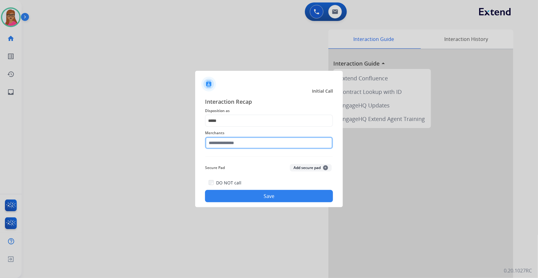
click at [233, 142] on input "text" at bounding box center [269, 143] width 128 height 12
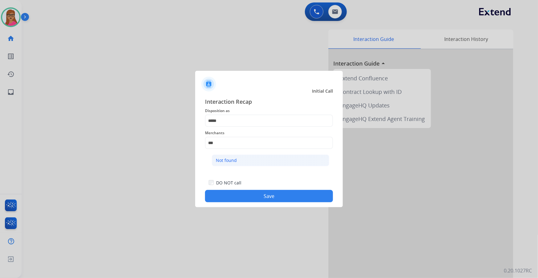
click at [245, 160] on li "Not found" at bounding box center [270, 161] width 117 height 12
type input "*********"
click at [260, 203] on div "Interaction Recap Disposition as ***** Merchants ********* Secure Pad Add secur…" at bounding box center [269, 150] width 148 height 115
click at [262, 200] on button "Save" at bounding box center [269, 196] width 128 height 12
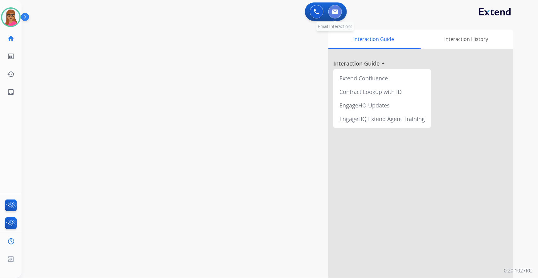
click at [336, 13] on img at bounding box center [335, 11] width 6 height 5
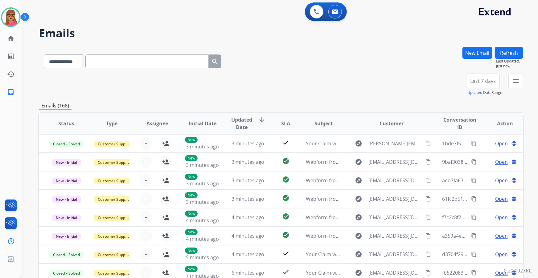
click at [490, 84] on button "Last 7 days" at bounding box center [483, 81] width 34 height 15
click at [468, 155] on div "Last 90 days" at bounding box center [481, 155] width 34 height 9
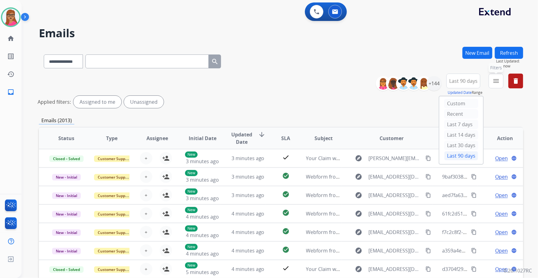
click at [493, 77] on button "menu Filters" at bounding box center [496, 81] width 15 height 15
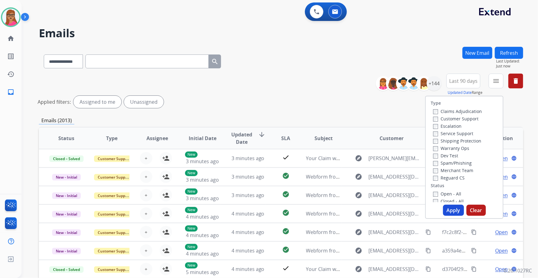
click at [469, 117] on label "Customer Support" at bounding box center [455, 119] width 45 height 6
click at [453, 140] on label "Shipping Protection" at bounding box center [457, 141] width 48 height 6
click at [454, 178] on label "Reguard CS" at bounding box center [448, 178] width 31 height 6
click at [447, 193] on label "Open - All" at bounding box center [447, 194] width 28 height 6
click at [450, 212] on button "Apply" at bounding box center [453, 210] width 21 height 11
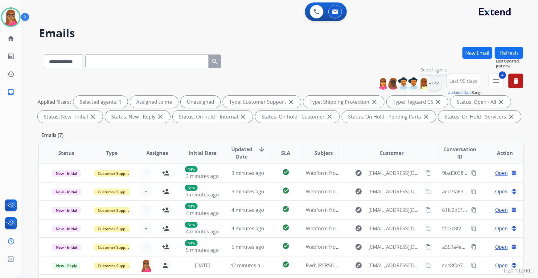
click at [433, 86] on div "+144" at bounding box center [434, 83] width 15 height 15
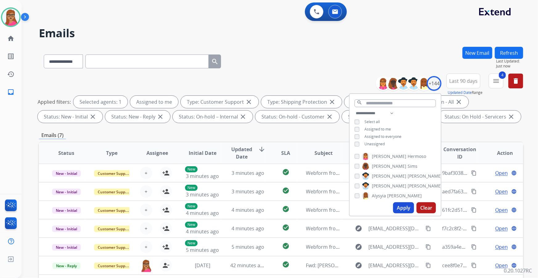
click at [403, 208] on button "Apply" at bounding box center [403, 208] width 21 height 11
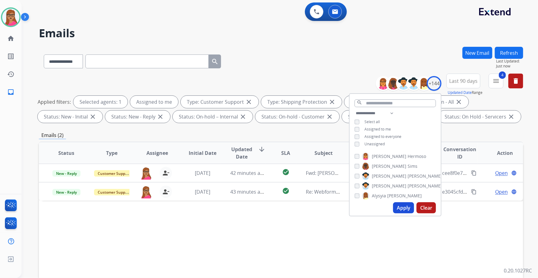
click at [246, 67] on div "**********" at bounding box center [281, 60] width 484 height 27
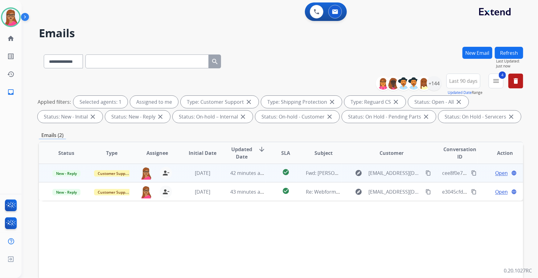
click at [500, 175] on span "Open" at bounding box center [501, 173] width 13 height 7
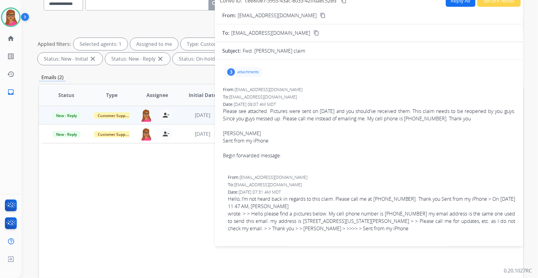
scroll to position [28, 0]
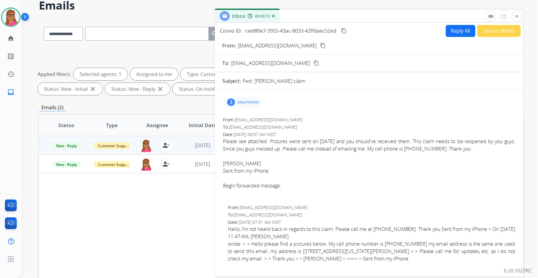
click at [320, 43] on mat-icon "content_copy" at bounding box center [323, 46] width 6 height 6
click at [517, 16] on mat-icon "close" at bounding box center [517, 17] width 6 height 6
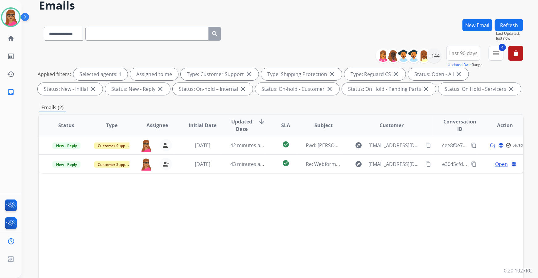
paste input "**********"
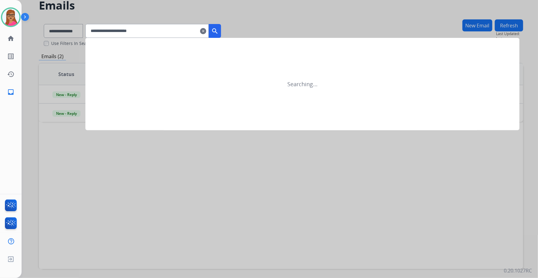
type input "**********"
click at [61, 32] on div at bounding box center [269, 139] width 538 height 278
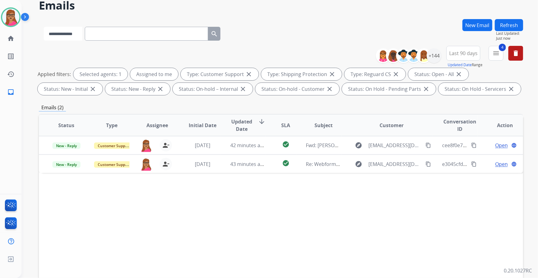
click at [75, 36] on select "**********" at bounding box center [63, 34] width 39 height 14
select select "**********"
click at [44, 27] on select "**********" at bounding box center [63, 34] width 39 height 14
paste input "**********"
type input "**********"
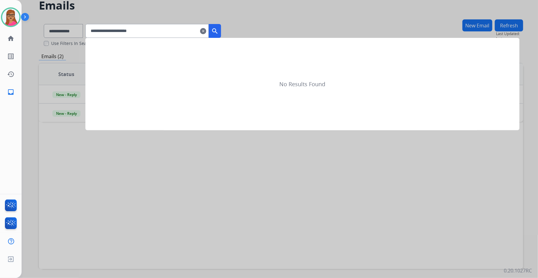
scroll to position [0, 0]
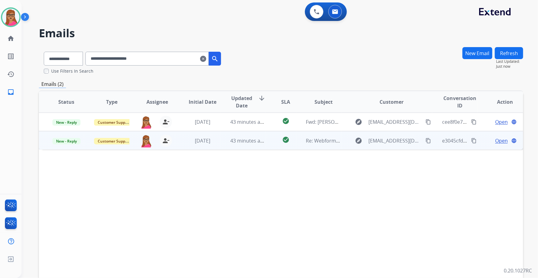
click at [496, 140] on span "Open" at bounding box center [501, 140] width 13 height 7
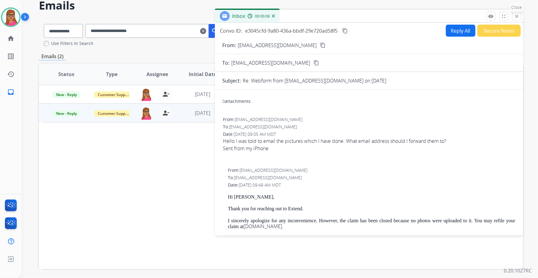
click at [515, 16] on mat-icon "close" at bounding box center [517, 17] width 6 height 6
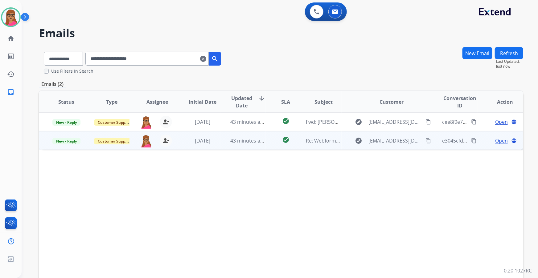
click at [500, 140] on span "Open" at bounding box center [501, 140] width 13 height 7
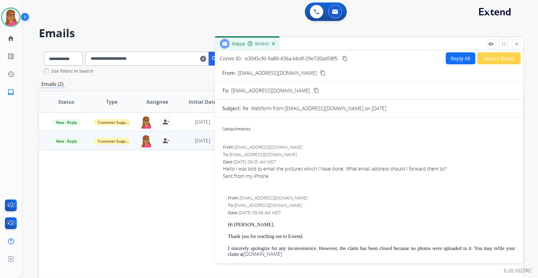
click at [183, 209] on div "Status Type Assignee Initial Date Updated Date arrow_downward SLA Subject Custo…" at bounding box center [281, 194] width 484 height 207
click at [520, 44] on button "close Close" at bounding box center [516, 43] width 9 height 9
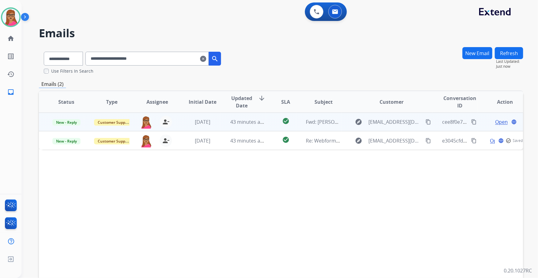
click at [471, 123] on mat-icon "content_copy" at bounding box center [474, 122] width 6 height 6
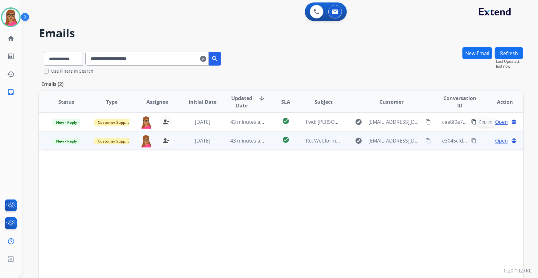
click at [497, 139] on span "Open" at bounding box center [501, 140] width 13 height 7
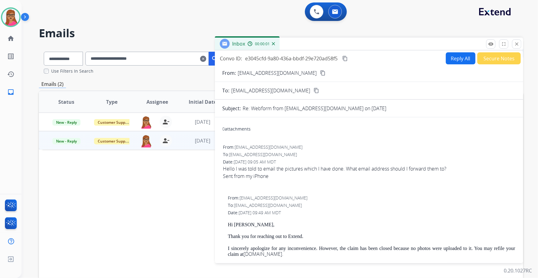
click at [450, 56] on button "Reply All" at bounding box center [461, 58] width 30 height 12
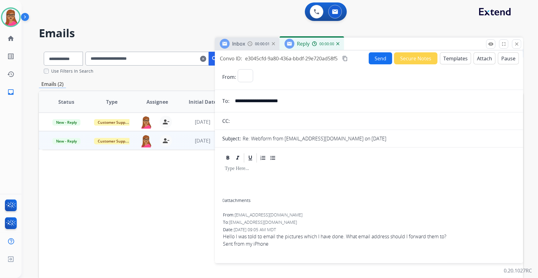
select select "**********"
click at [338, 45] on img at bounding box center [337, 43] width 3 height 3
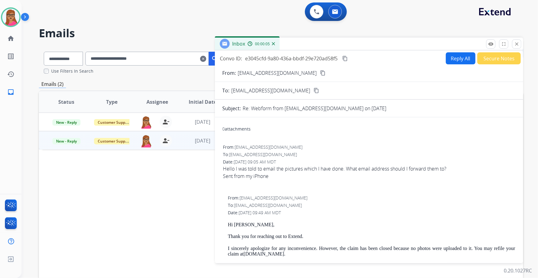
click at [493, 57] on button "Secure Notes" at bounding box center [498, 58] width 43 height 12
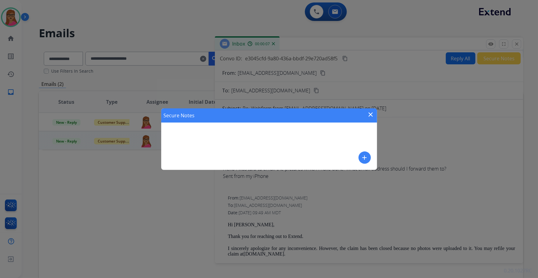
click at [362, 158] on mat-icon "add" at bounding box center [364, 157] width 7 height 7
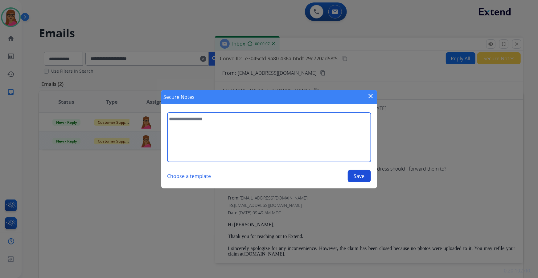
click at [216, 120] on textarea at bounding box center [269, 137] width 204 height 49
paste textarea "**********"
click at [220, 120] on textarea "**********" at bounding box center [269, 137] width 204 height 49
type textarea "**********"
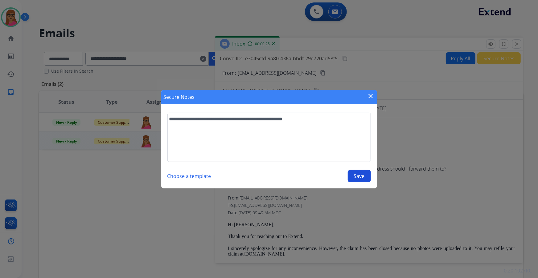
click at [364, 176] on button "Save" at bounding box center [359, 176] width 23 height 12
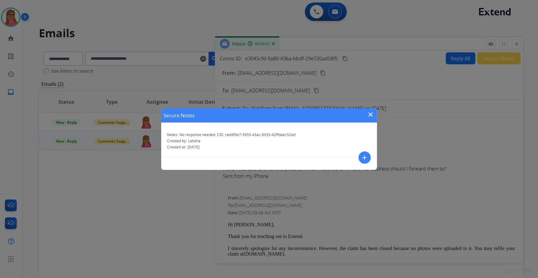
click at [370, 113] on mat-icon "close" at bounding box center [370, 114] width 7 height 7
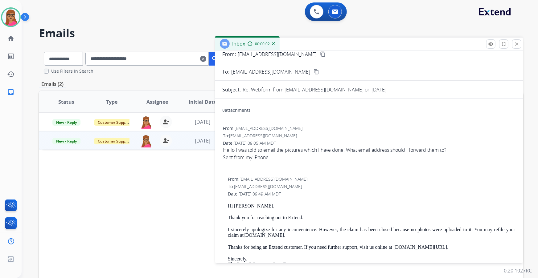
scroll to position [56, 0]
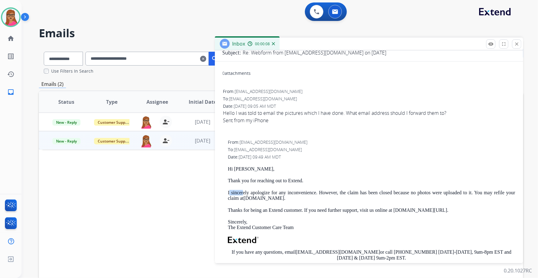
drag, startPoint x: 229, startPoint y: 195, endPoint x: 244, endPoint y: 192, distance: 14.7
click at [244, 192] on p "I sincerely apologize for any inconvenience. However, the claim has been closed…" at bounding box center [371, 195] width 287 height 11
click at [241, 192] on p "I sincerely apologize for any inconvenience. However, the claim has been closed…" at bounding box center [371, 195] width 287 height 11
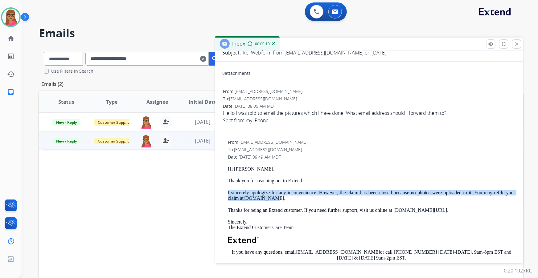
drag, startPoint x: 227, startPoint y: 192, endPoint x: 277, endPoint y: 199, distance: 50.4
click at [277, 199] on div "From: support@extend.com To: lauraengert2@icloud.com Date: 10/01/2025 - 09:49 A…" at bounding box center [369, 234] width 294 height 190
copy p "I sincerely apologize for any inconvenience. However, the claim has been closed…"
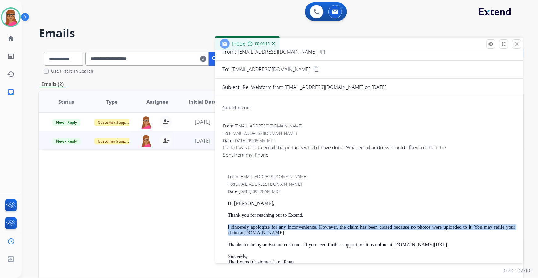
scroll to position [0, 0]
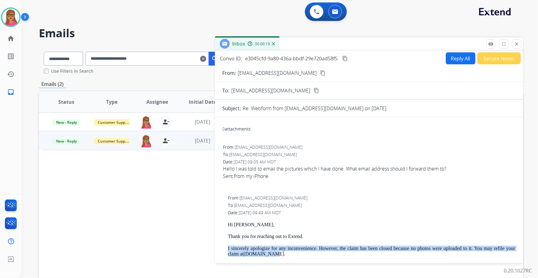
drag, startPoint x: 515, startPoint y: 44, endPoint x: 498, endPoint y: 57, distance: 21.8
click at [514, 43] on mat-icon "close" at bounding box center [517, 44] width 6 height 6
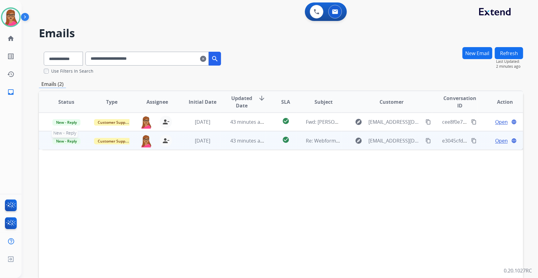
click at [56, 142] on span "New - Reply" at bounding box center [66, 141] width 28 height 6
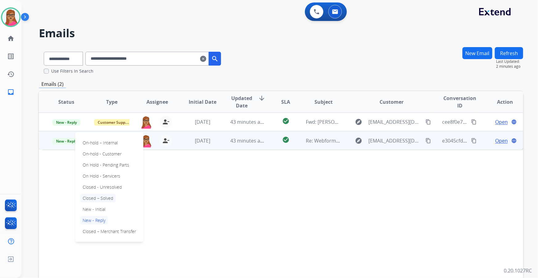
click at [103, 196] on p "Closed – Solved" at bounding box center [97, 198] width 35 height 9
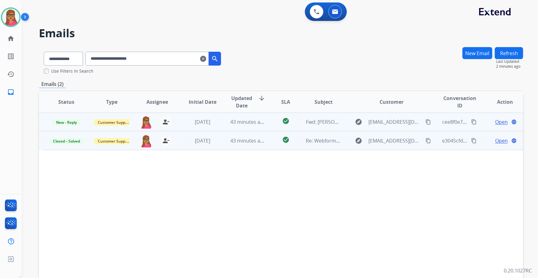
click at [496, 121] on span "Open" at bounding box center [501, 121] width 13 height 7
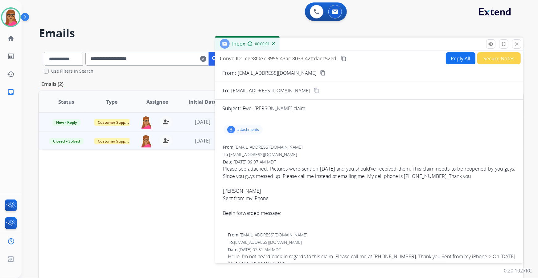
click at [453, 60] on button "Reply All" at bounding box center [461, 58] width 30 height 12
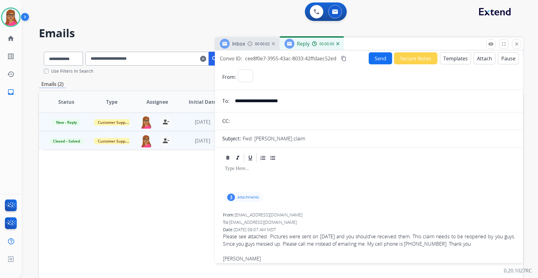
select select "**********"
click at [451, 60] on button "Templates" at bounding box center [455, 58] width 31 height 12
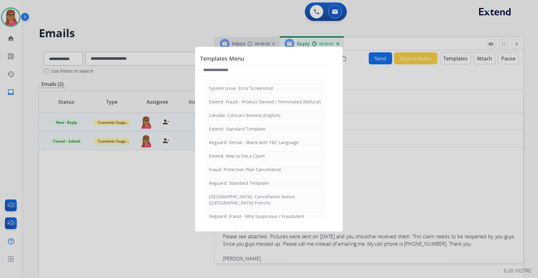
scroll to position [168, 0]
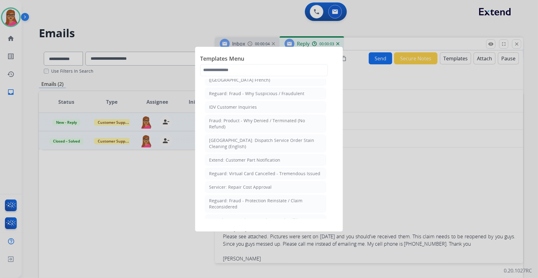
click at [402, 185] on div at bounding box center [269, 139] width 538 height 278
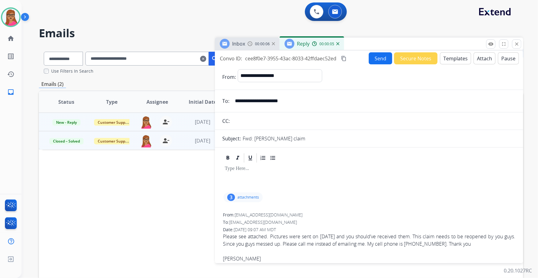
click at [243, 46] on span "Inbox" at bounding box center [238, 43] width 13 height 7
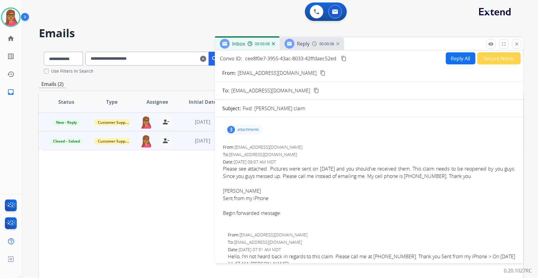
click at [320, 71] on mat-icon "content_copy" at bounding box center [323, 73] width 6 height 6
click at [453, 60] on button "Reply All" at bounding box center [461, 58] width 30 height 12
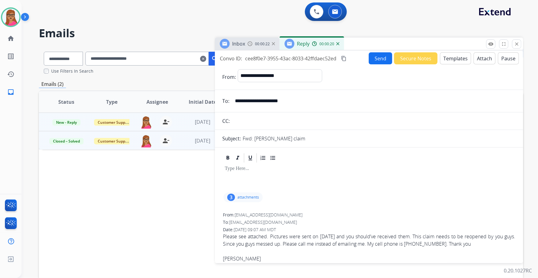
click at [451, 61] on button "Templates" at bounding box center [455, 58] width 31 height 12
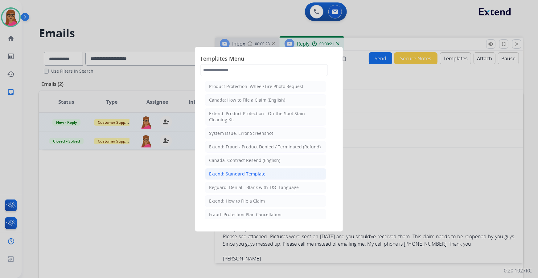
click at [251, 173] on div "Extend: Standard Template" at bounding box center [237, 174] width 56 height 6
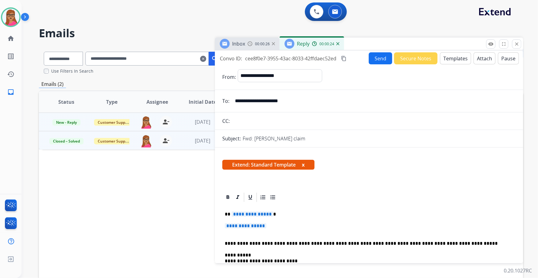
click at [262, 212] on span "**********" at bounding box center [253, 214] width 42 height 5
click at [253, 225] on span "**********" at bounding box center [246, 226] width 42 height 5
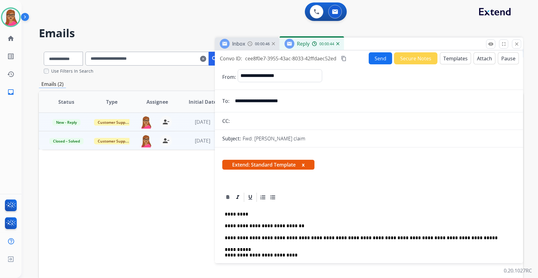
click at [248, 42] on img at bounding box center [250, 43] width 5 height 5
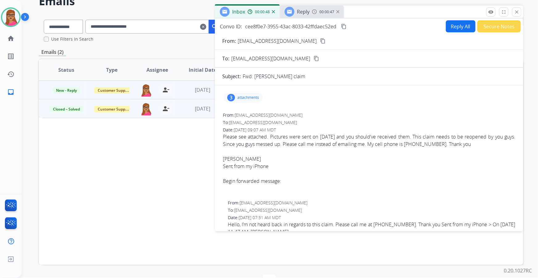
scroll to position [0, 0]
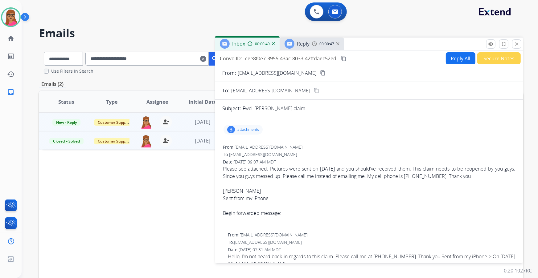
click at [304, 51] on div "Convo ID: cee8f0e7-3955-43ac-8033-42ffdaec52ed content_copy Reply All Secure No…" at bounding box center [369, 156] width 308 height 211
click at [303, 46] on span "Reply" at bounding box center [303, 43] width 13 height 7
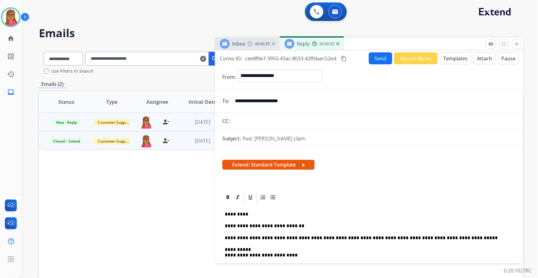
click at [141, 163] on div "Status Type Assignee Initial Date Updated Date arrow_downward SLA Subject Custo…" at bounding box center [281, 194] width 484 height 207
click at [412, 21] on div "0 Voice Interactions 0 Email Interactions" at bounding box center [276, 12] width 494 height 20
click at [243, 20] on div "0 Voice Interactions 0 Email Interactions" at bounding box center [276, 12] width 494 height 20
click at [517, 42] on mat-icon "close" at bounding box center [517, 44] width 6 height 6
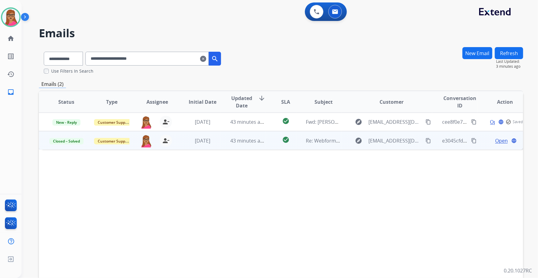
click at [495, 138] on span "Open" at bounding box center [501, 140] width 13 height 7
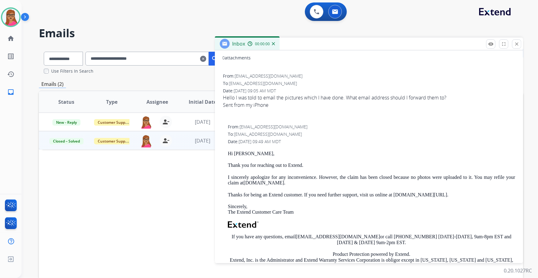
scroll to position [140, 0]
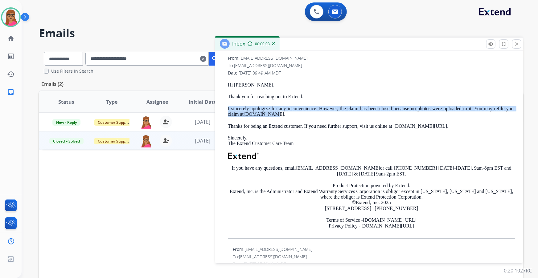
drag, startPoint x: 228, startPoint y: 107, endPoint x: 270, endPoint y: 115, distance: 42.0
click at [270, 115] on p "I sincerely apologize for any inconvenience. However, the claim has been closed…" at bounding box center [371, 111] width 287 height 11
copy p "I sincerely apologize for any inconvenience. However, the claim has been closed…"
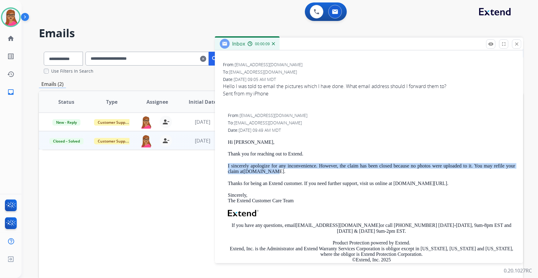
scroll to position [0, 0]
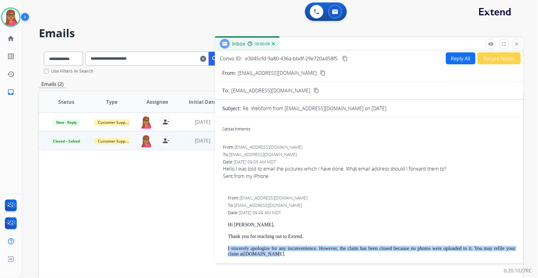
click at [456, 62] on button "Reply All" at bounding box center [461, 58] width 30 height 12
select select "**********"
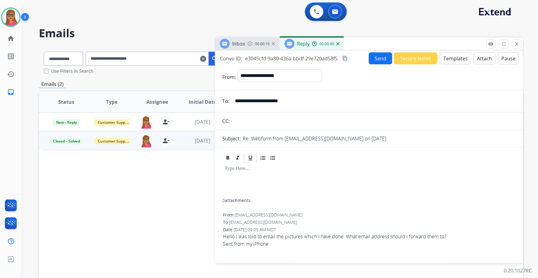
click at [453, 56] on button "Templates" at bounding box center [455, 58] width 31 height 12
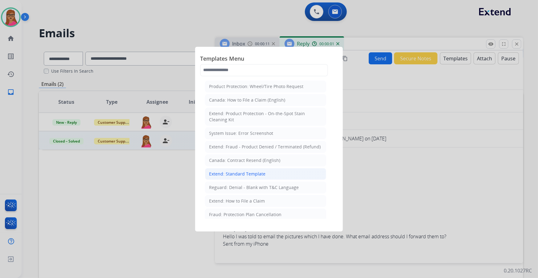
click at [249, 173] on div "Extend: Standard Template" at bounding box center [237, 174] width 56 height 6
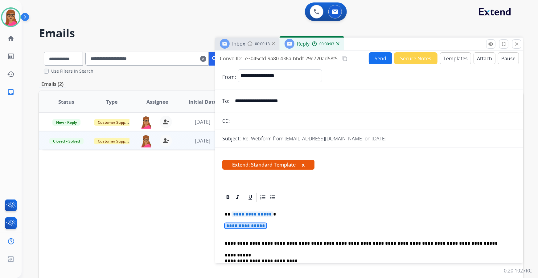
click at [255, 227] on span "**********" at bounding box center [246, 226] width 42 height 5
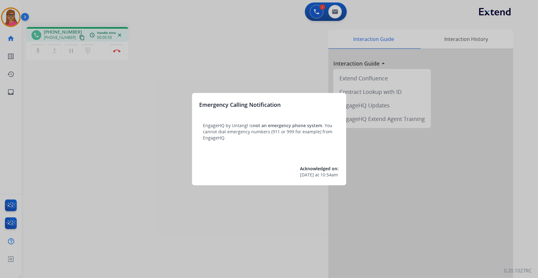
click at [282, 75] on div at bounding box center [269, 139] width 538 height 278
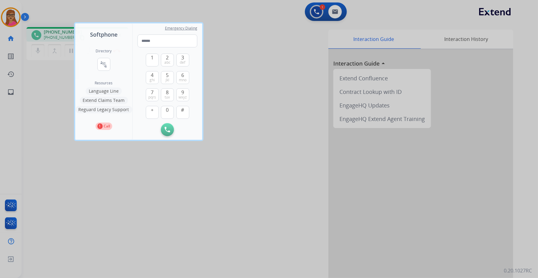
click at [253, 120] on div at bounding box center [269, 139] width 538 height 278
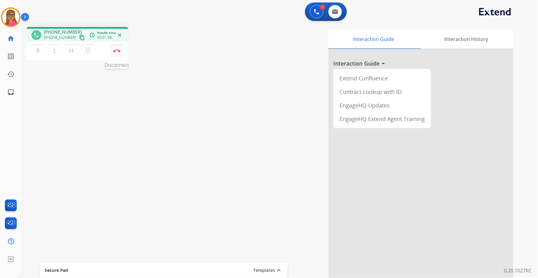
click at [114, 52] on button "Disconnect" at bounding box center [116, 50] width 13 height 13
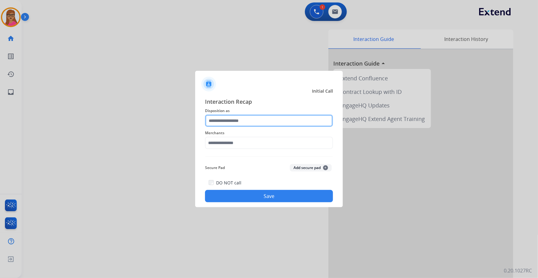
click at [239, 124] on input "text" at bounding box center [269, 121] width 128 height 12
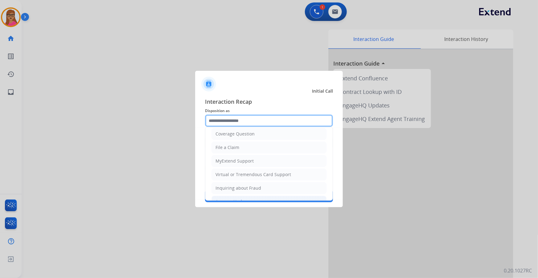
scroll to position [95, 0]
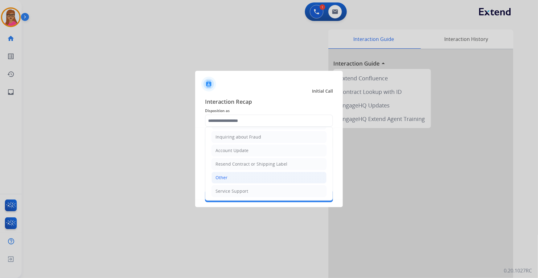
click at [225, 176] on div "Other" at bounding box center [222, 178] width 12 height 6
type input "*****"
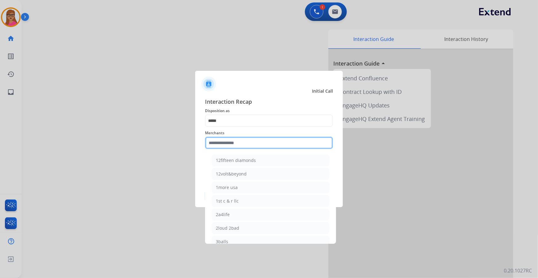
click at [248, 146] on input "text" at bounding box center [269, 143] width 128 height 12
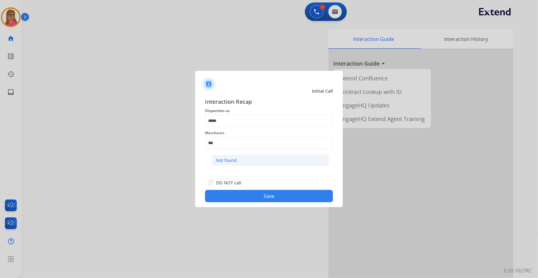
click at [229, 159] on div "Not found" at bounding box center [226, 161] width 21 height 6
type input "*********"
click at [283, 199] on button "Save" at bounding box center [269, 196] width 128 height 12
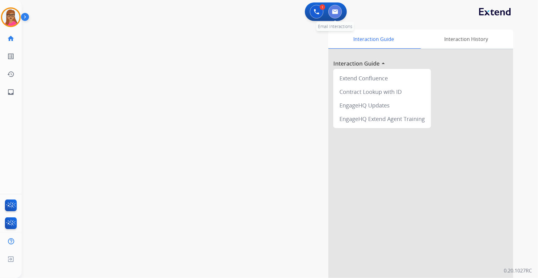
click at [333, 11] on img at bounding box center [335, 11] width 6 height 5
select select "**********"
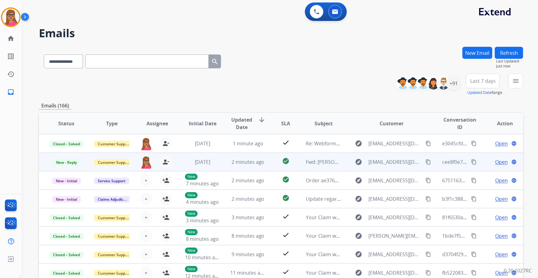
click at [499, 163] on span "Open" at bounding box center [501, 162] width 13 height 7
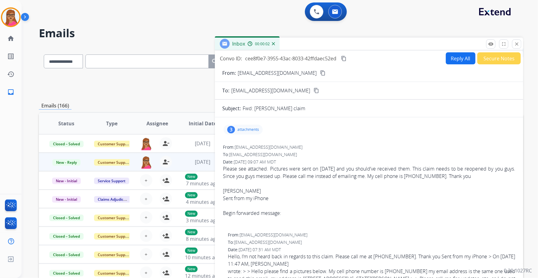
click at [245, 131] on p "attachments" at bounding box center [248, 129] width 22 height 5
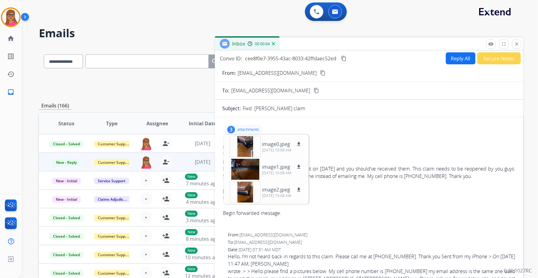
click at [382, 148] on div "From: [EMAIL_ADDRESS][DOMAIN_NAME]" at bounding box center [369, 147] width 292 height 6
click at [377, 147] on div "From: [EMAIL_ADDRESS][DOMAIN_NAME]" at bounding box center [369, 147] width 292 height 6
click at [330, 127] on div "3 attachments image0.jpeg download [DATE] 10:08 AM image1.jpeg download [DATE] …" at bounding box center [369, 129] width 294 height 15
click at [245, 129] on p "attachments" at bounding box center [248, 129] width 22 height 5
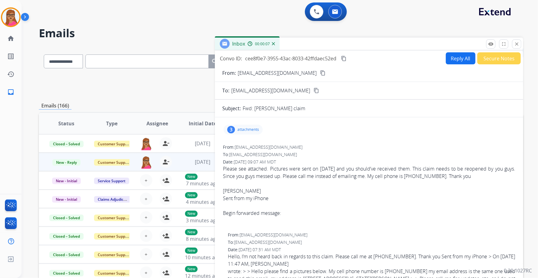
click at [455, 59] on button "Reply All" at bounding box center [461, 58] width 30 height 12
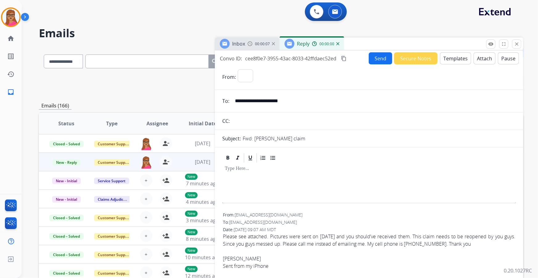
select select "**********"
click at [455, 59] on button "Templates" at bounding box center [455, 58] width 31 height 12
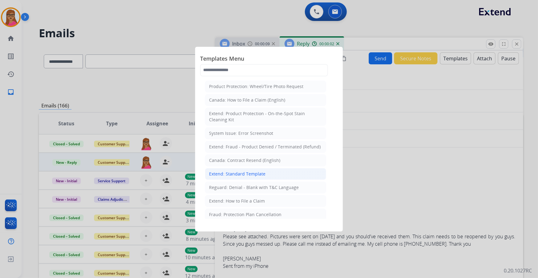
click at [250, 175] on div "Extend: Standard Template" at bounding box center [237, 174] width 56 height 6
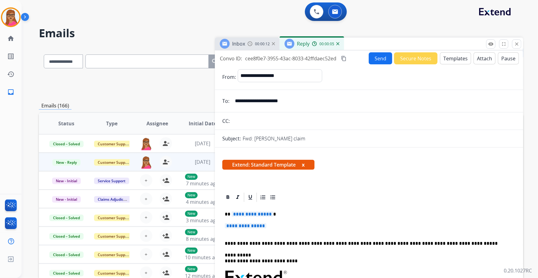
click at [255, 213] on span "**********" at bounding box center [253, 214] width 42 height 5
click at [252, 227] on span "**********" at bounding box center [246, 226] width 42 height 5
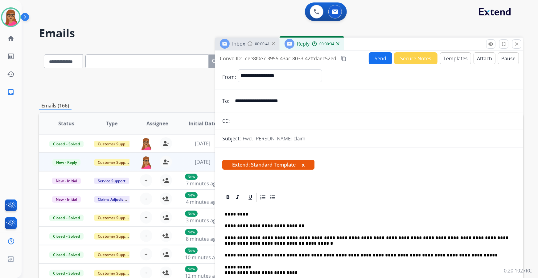
click at [376, 58] on button "Send" at bounding box center [380, 58] width 23 height 12
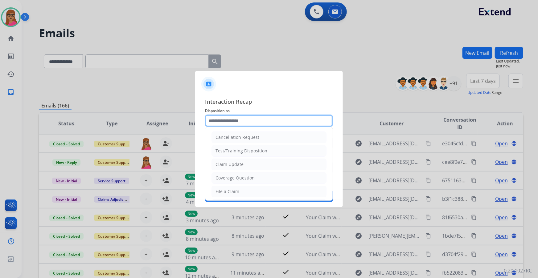
click at [239, 118] on input "text" at bounding box center [269, 121] width 128 height 12
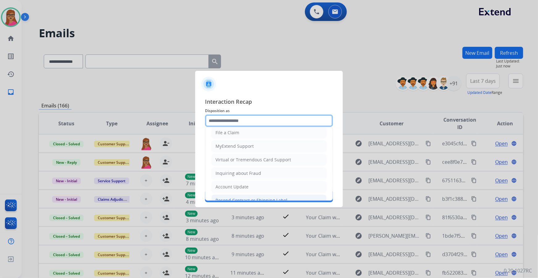
scroll to position [95, 0]
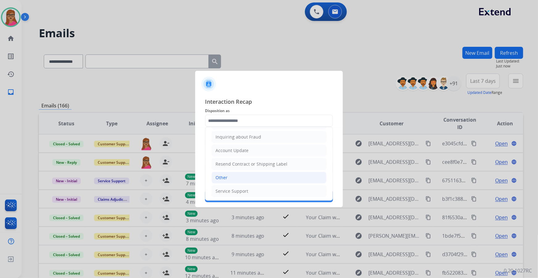
click at [229, 172] on li "Other" at bounding box center [269, 178] width 115 height 12
type input "*****"
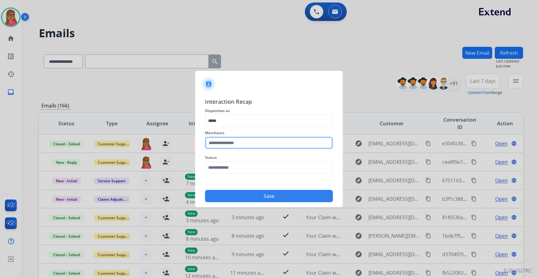
click at [233, 141] on input "text" at bounding box center [269, 143] width 128 height 12
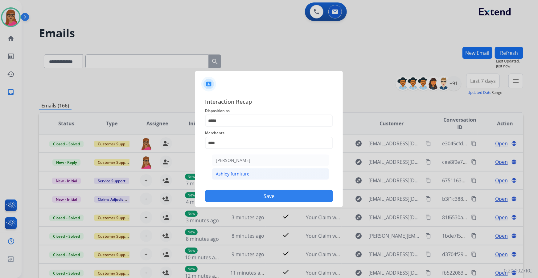
click at [240, 173] on div "Ashley furniture" at bounding box center [233, 174] width 34 height 6
type input "**********"
click at [237, 168] on input "text" at bounding box center [269, 168] width 128 height 12
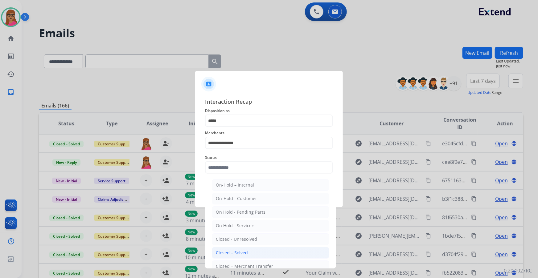
click at [243, 253] on div "Closed – Solved" at bounding box center [232, 253] width 32 height 6
type input "**********"
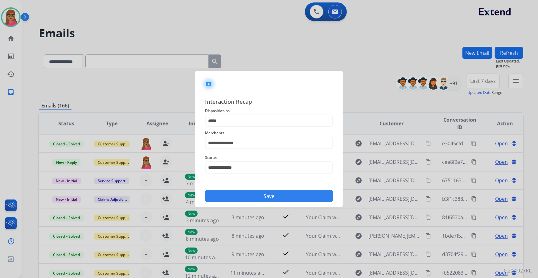
click at [261, 196] on button "Save" at bounding box center [269, 196] width 128 height 12
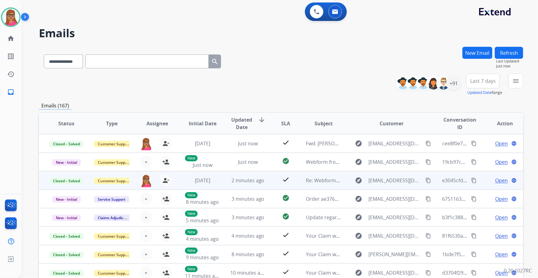
click at [490, 180] on div "Open language" at bounding box center [505, 180] width 35 height 7
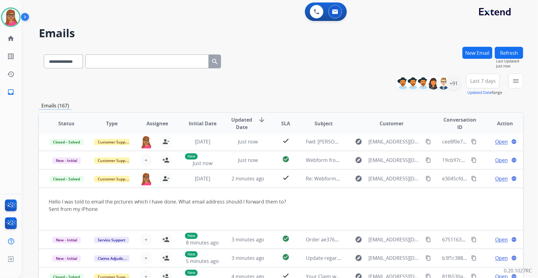
scroll to position [0, 0]
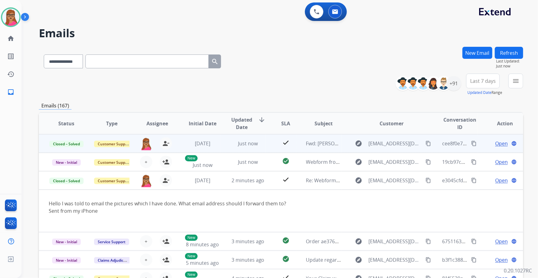
click at [497, 144] on span "Open" at bounding box center [501, 143] width 13 height 7
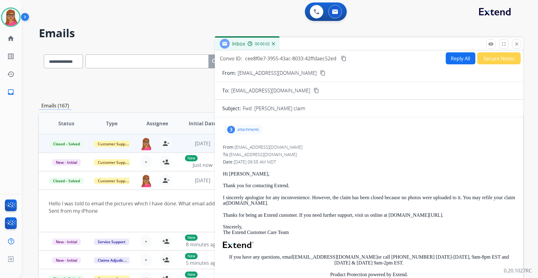
click at [343, 57] on mat-icon "content_copy" at bounding box center [344, 59] width 6 height 6
click at [520, 47] on button "close Close" at bounding box center [516, 43] width 9 height 9
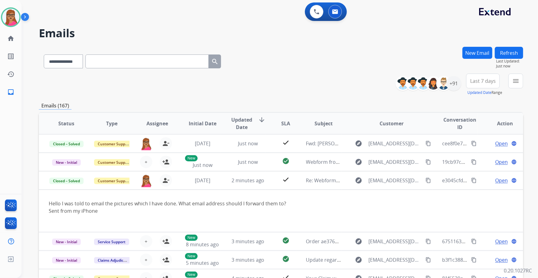
click at [297, 65] on div "**********" at bounding box center [281, 60] width 484 height 27
click at [492, 81] on span "Last 7 days" at bounding box center [483, 81] width 26 height 2
click at [477, 153] on div "Last 90 days" at bounding box center [481, 155] width 34 height 9
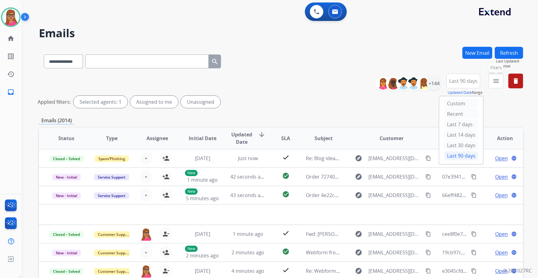
click at [499, 83] on mat-icon "menu" at bounding box center [495, 80] width 7 height 7
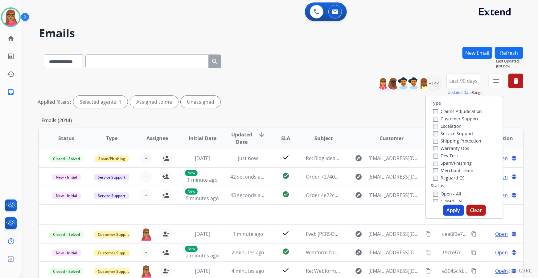
click at [456, 118] on label "Customer Support" at bounding box center [455, 119] width 45 height 6
click at [467, 140] on label "Shipping Protection" at bounding box center [457, 141] width 48 height 6
click at [435, 178] on label "Reguard CS" at bounding box center [448, 178] width 31 height 6
click at [435, 197] on label "Open - All" at bounding box center [447, 194] width 28 height 6
click at [455, 210] on button "Apply" at bounding box center [453, 210] width 21 height 11
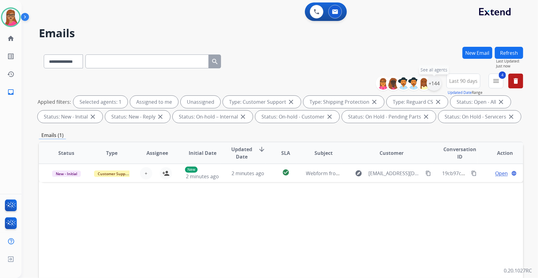
click at [436, 87] on div "+144" at bounding box center [434, 83] width 15 height 15
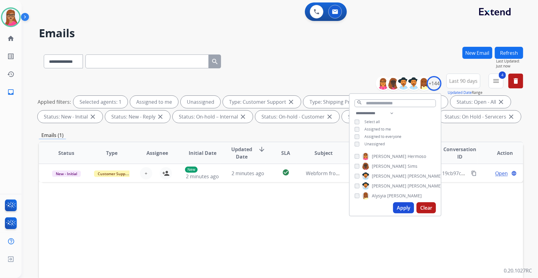
click at [452, 125] on div "**********" at bounding box center [281, 100] width 484 height 52
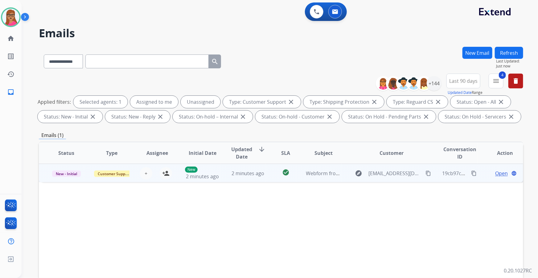
click at [68, 180] on td "New - Initial" at bounding box center [61, 173] width 45 height 19
click at [426, 173] on mat-icon "content_copy" at bounding box center [429, 174] width 6 height 6
click at [165, 174] on mat-icon "person_add" at bounding box center [165, 173] width 7 height 7
click at [498, 173] on span "Open" at bounding box center [501, 173] width 13 height 7
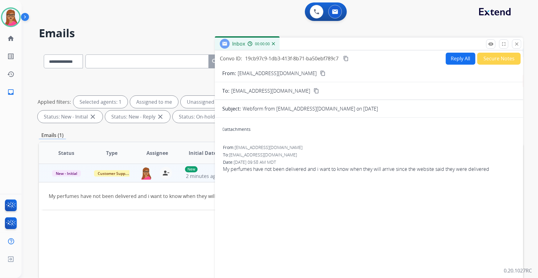
click at [63, 181] on td "New - Initial" at bounding box center [61, 173] width 45 height 19
click at [460, 63] on button "Reply All" at bounding box center [461, 59] width 30 height 12
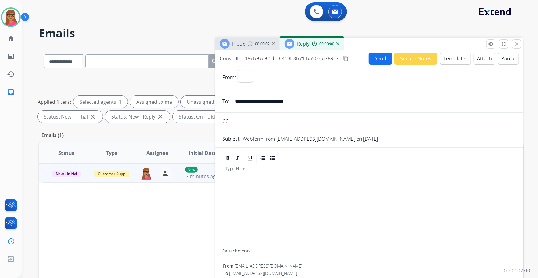
select select "**********"
click at [455, 58] on button "Templates" at bounding box center [455, 59] width 31 height 12
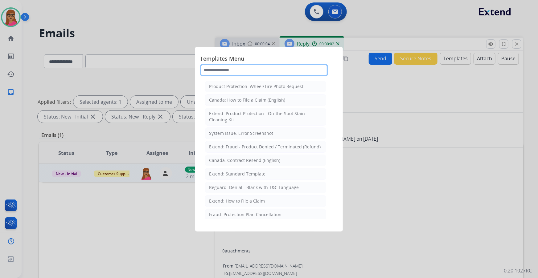
click at [277, 69] on input "text" at bounding box center [264, 70] width 128 height 12
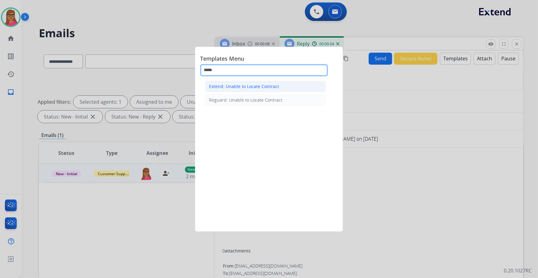
type input "*****"
click at [250, 86] on div "Extend: Unable to Locate Contract" at bounding box center [244, 87] width 70 height 6
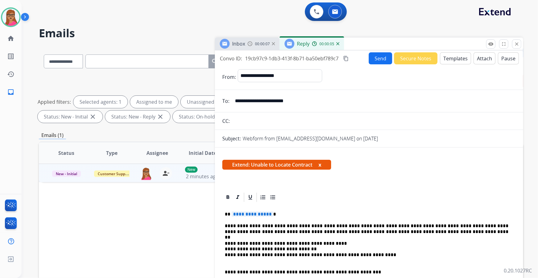
click at [260, 214] on span "**********" at bounding box center [253, 214] width 42 height 5
click at [377, 58] on button "Send" at bounding box center [380, 58] width 23 height 12
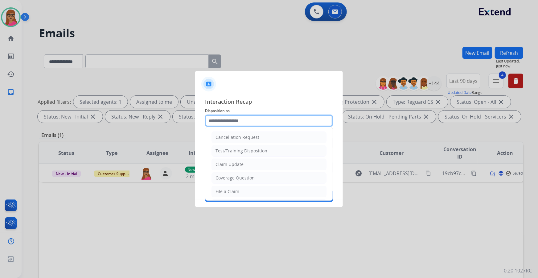
click at [235, 119] on input "text" at bounding box center [269, 121] width 128 height 12
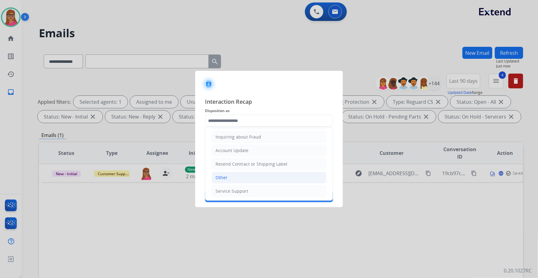
click at [228, 174] on li "Other" at bounding box center [269, 178] width 115 height 12
type input "*****"
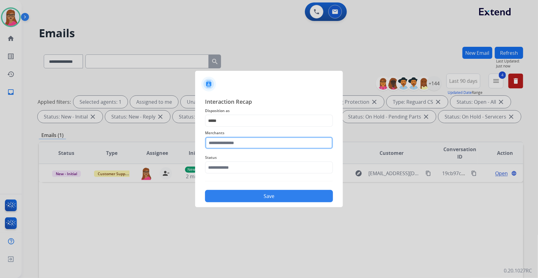
click at [239, 137] on input "text" at bounding box center [269, 143] width 128 height 12
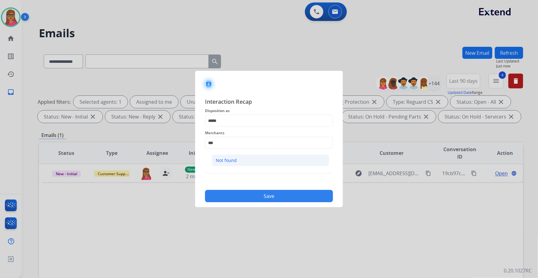
click at [229, 162] on div "Not found" at bounding box center [226, 161] width 21 height 6
type input "*********"
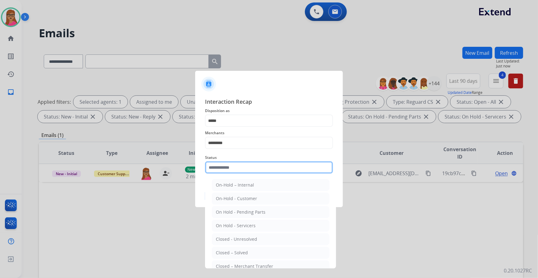
click at [225, 171] on input "text" at bounding box center [269, 168] width 128 height 12
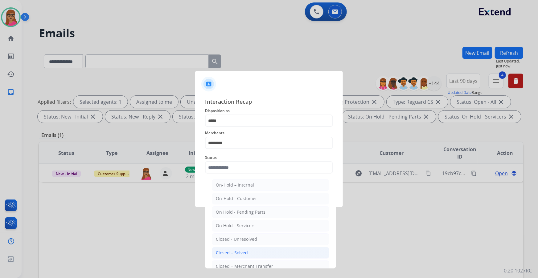
click at [240, 251] on div "Closed – Solved" at bounding box center [232, 253] width 32 height 6
type input "**********"
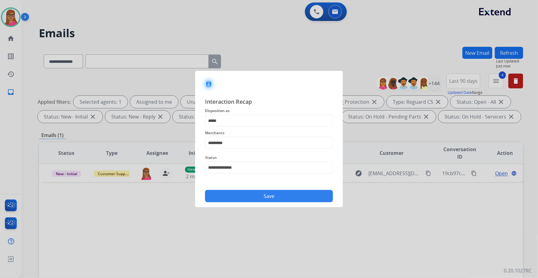
click at [275, 199] on button "Save" at bounding box center [269, 196] width 128 height 12
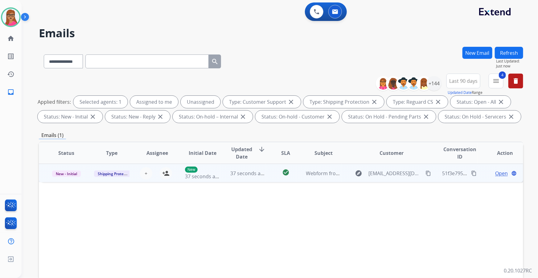
click at [68, 180] on td "New - Initial" at bounding box center [61, 173] width 45 height 19
click at [60, 180] on td "New - Initial" at bounding box center [61, 173] width 45 height 19
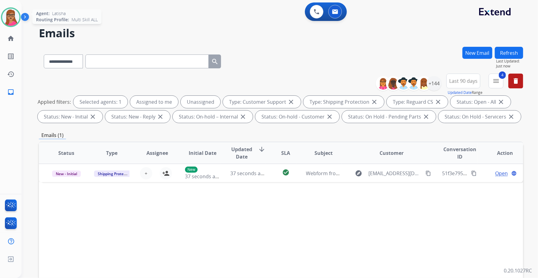
click at [12, 15] on img at bounding box center [10, 17] width 17 height 17
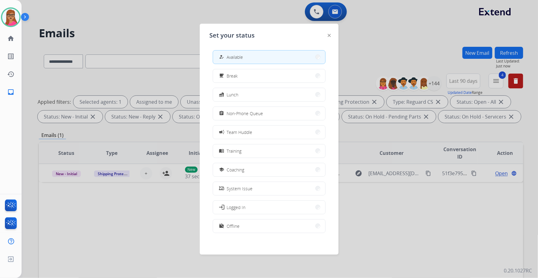
click at [175, 19] on div at bounding box center [269, 139] width 538 height 278
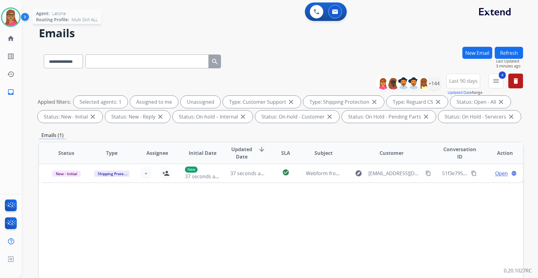
click at [17, 17] on img at bounding box center [10, 17] width 17 height 17
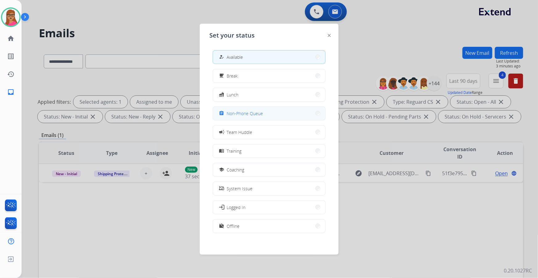
click at [245, 114] on span "Non-Phone Queue" at bounding box center [245, 113] width 36 height 6
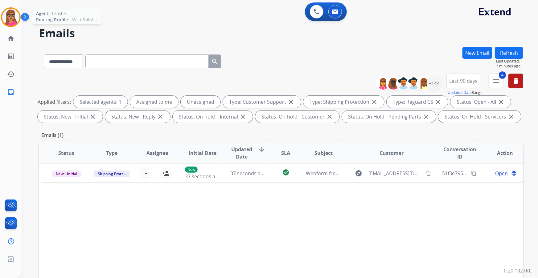
click at [13, 13] on img at bounding box center [10, 17] width 17 height 17
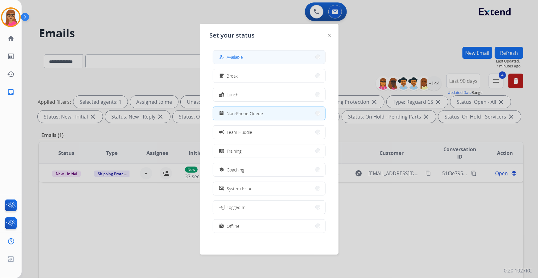
click at [253, 56] on button "how_to_reg Available" at bounding box center [269, 57] width 112 height 13
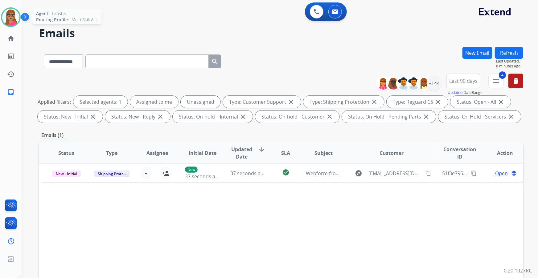
click at [13, 15] on img at bounding box center [10, 17] width 17 height 17
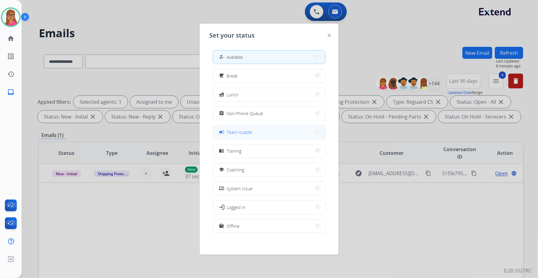
click at [265, 134] on button "campaign Team Huddle" at bounding box center [269, 132] width 112 height 13
